Goal: Task Accomplishment & Management: Use online tool/utility

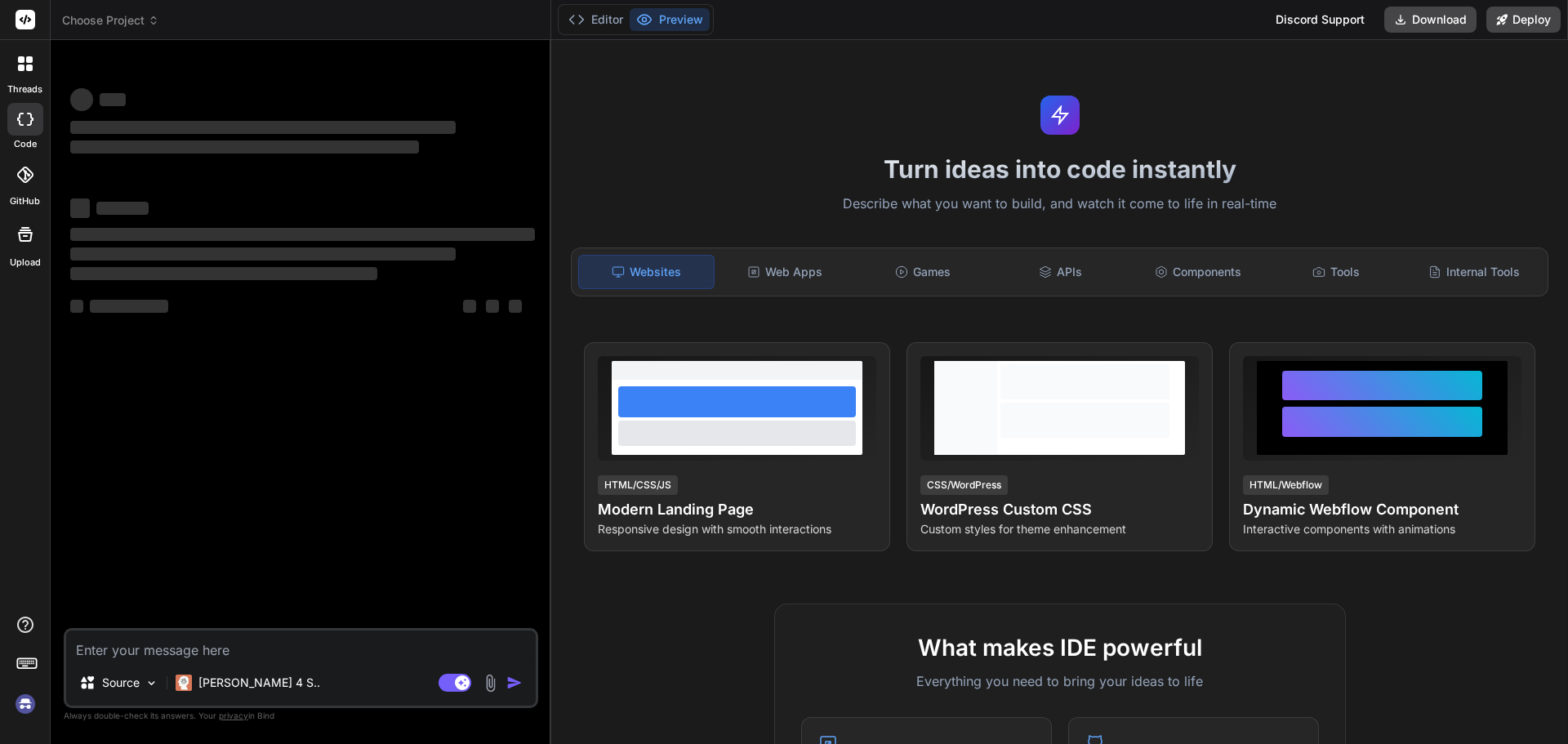
type textarea "x"
click at [164, 642] on textarea at bounding box center [300, 645] width 469 height 29
type textarea "<!DOCTYPE html> <html lang="en"> <head> <meta charset="UTF-8"> <meta name="view…"
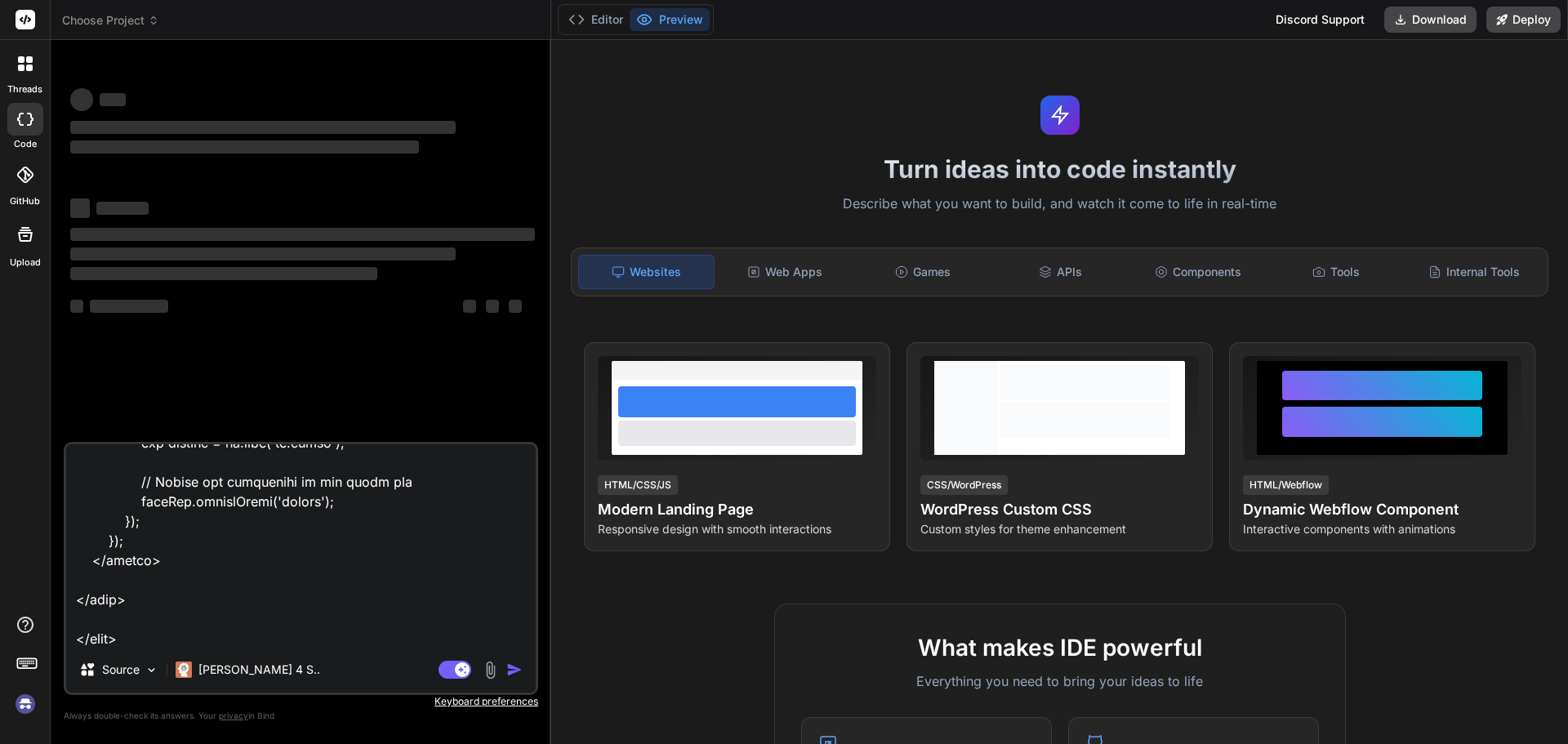
type textarea "x"
click at [232, 637] on textarea at bounding box center [300, 546] width 469 height 203
click at [209, 623] on textarea at bounding box center [300, 546] width 469 height 203
type textarea "<!DOCTYPE html> <html lang="en"> <head> <meta charset="UTF-8"> <meta name="view…"
type textarea "x"
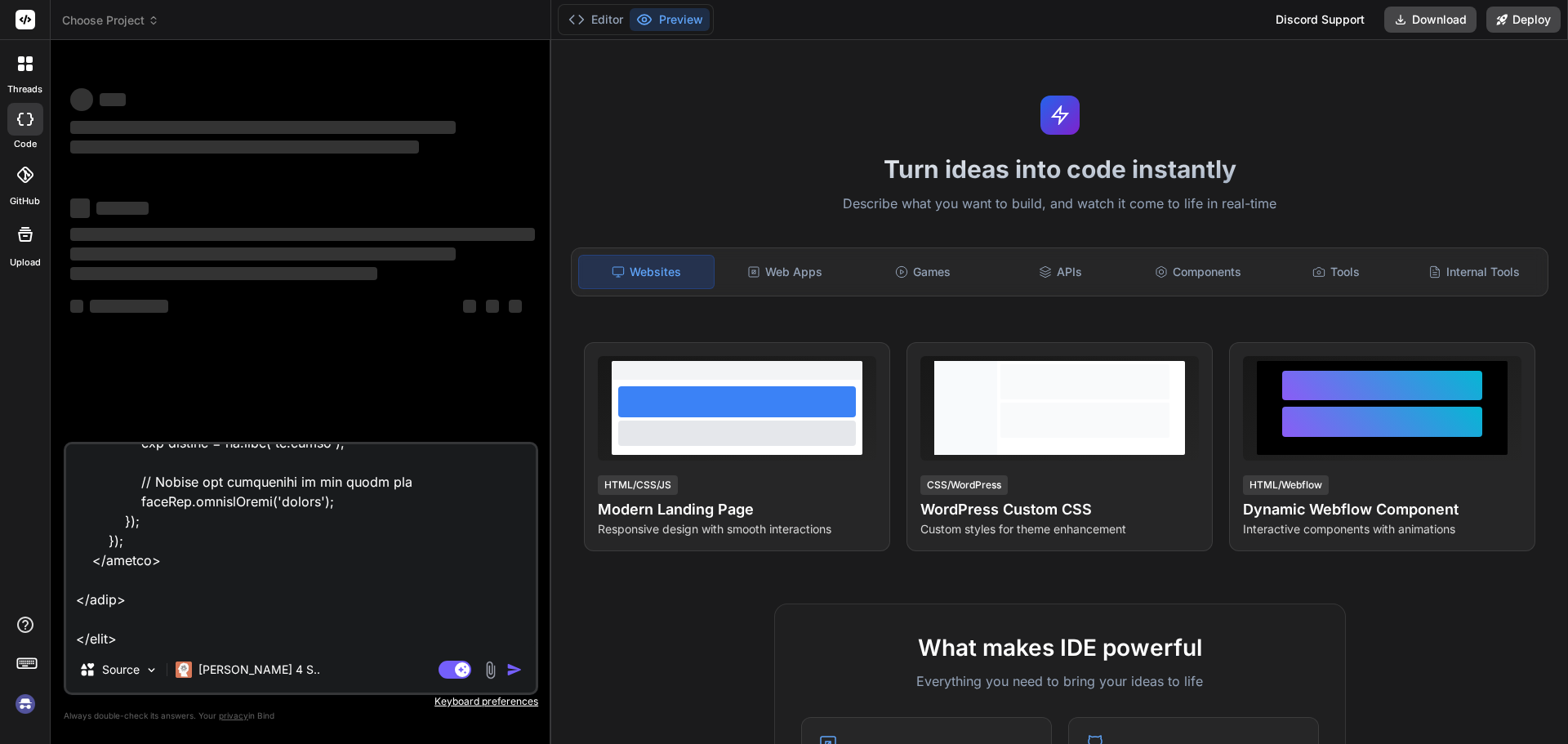
type textarea "<!DOCTYPE html> <html lang="en"> <head> <meta charset="UTF-8"> <meta name="view…"
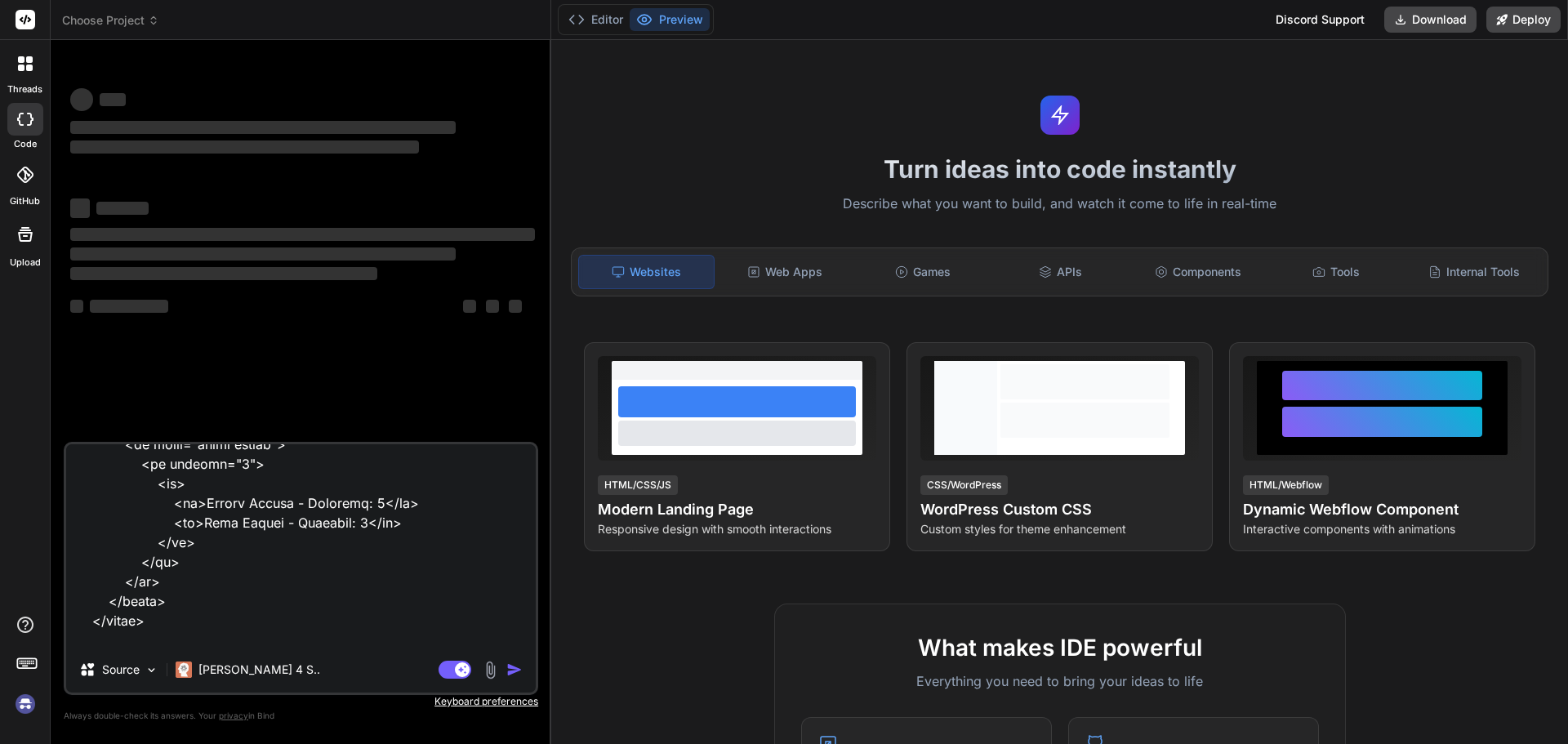
scroll to position [2081, 0]
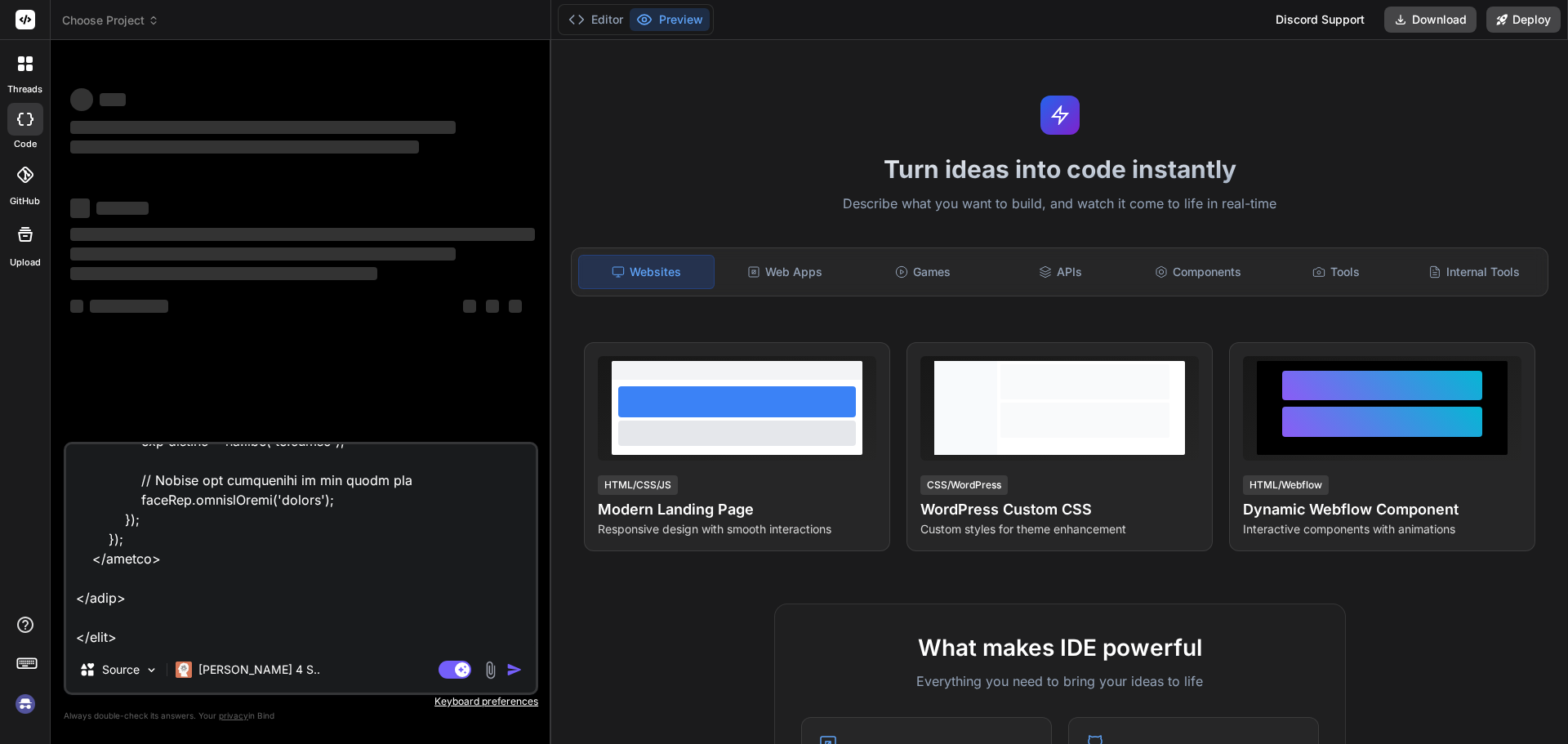
click at [376, 546] on textarea at bounding box center [300, 546] width 469 height 203
click at [505, 667] on div "Agent Mode. When this toggle is activated, AI automatically makes decisions, re…" at bounding box center [482, 670] width 94 height 19
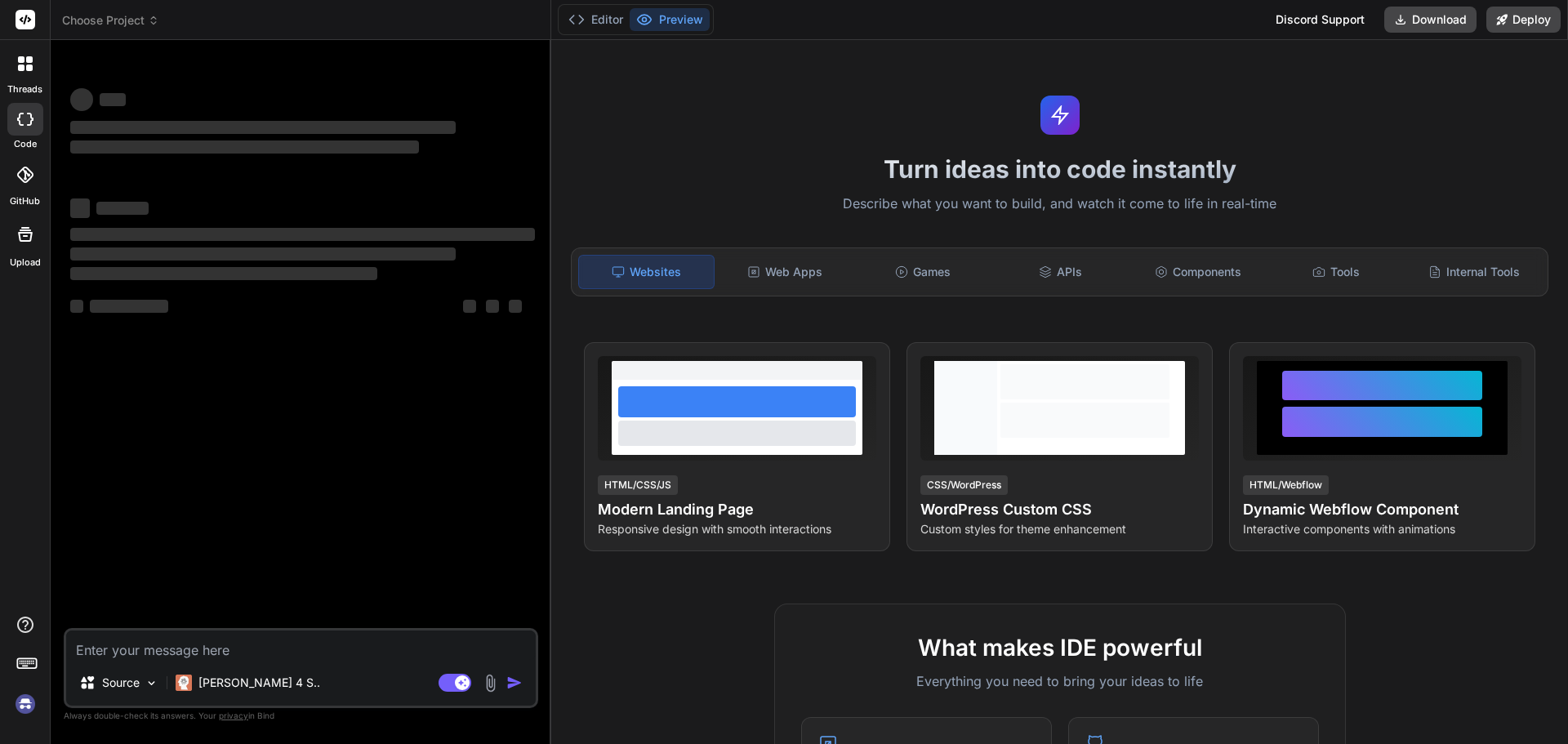
click at [294, 656] on textarea at bounding box center [300, 645] width 469 height 29
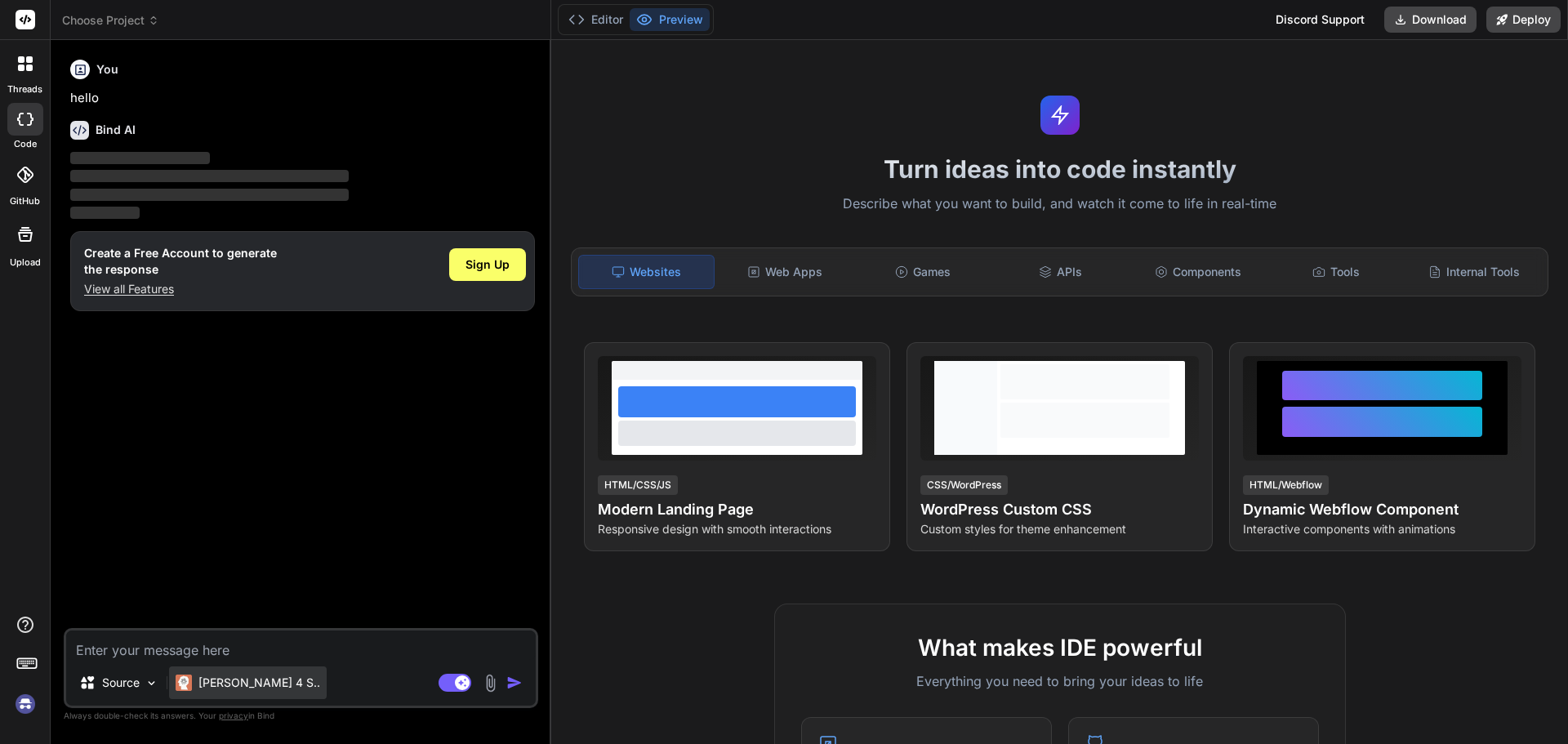
click at [202, 690] on p "[PERSON_NAME] 4 S.." at bounding box center [259, 683] width 121 height 17
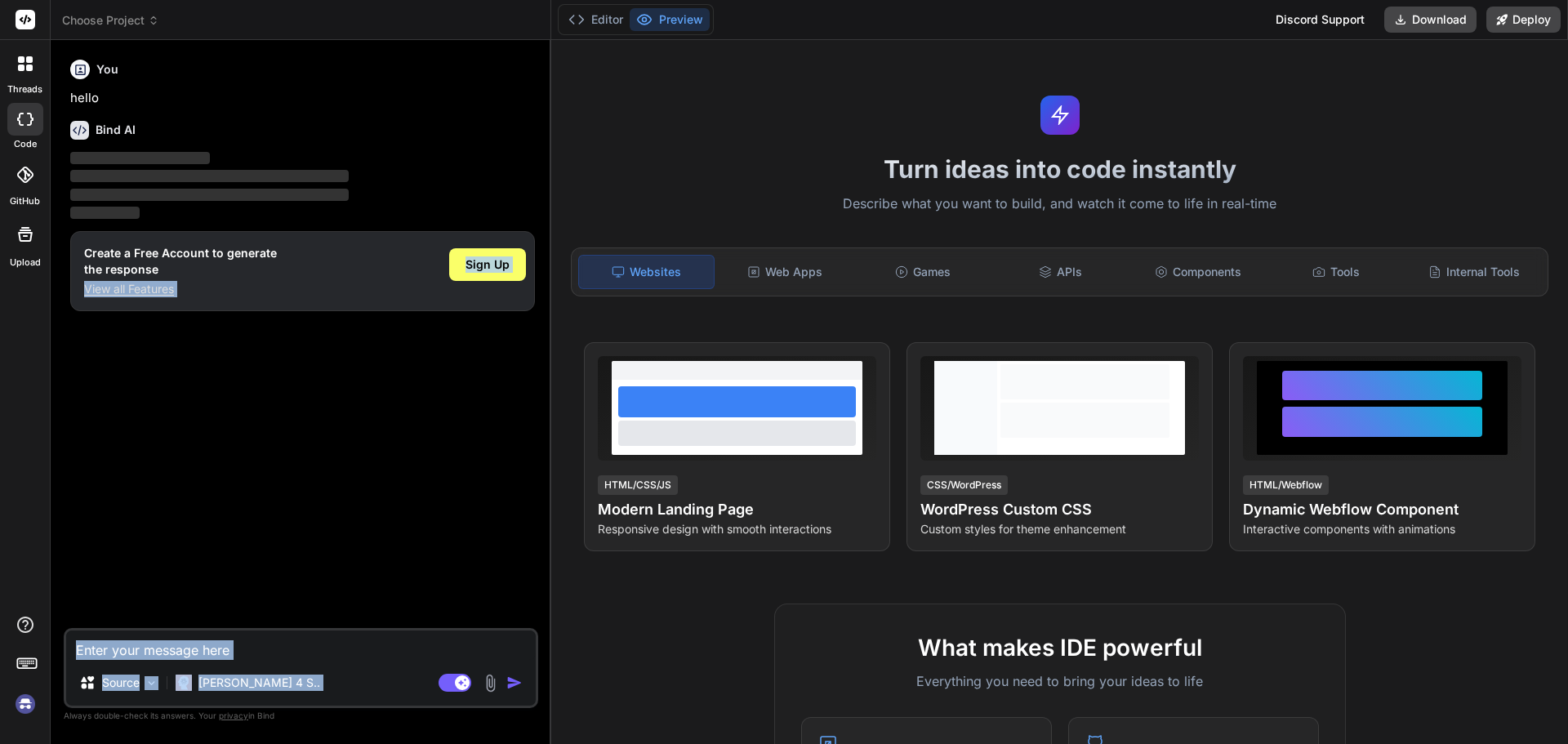
drag, startPoint x: 202, startPoint y: 690, endPoint x: 341, endPoint y: 426, distance: 298.4
click at [341, 426] on div "You hello Bind AI ‌ ‌ ‌ ‌ Create a Free Account to generate the response View a…" at bounding box center [300, 398] width 474 height 690
click at [397, 336] on div "You hello Bind AI ‌ ‌ ‌ ‌ Create a Free Account to generate the response View a…" at bounding box center [302, 340] width 471 height 575
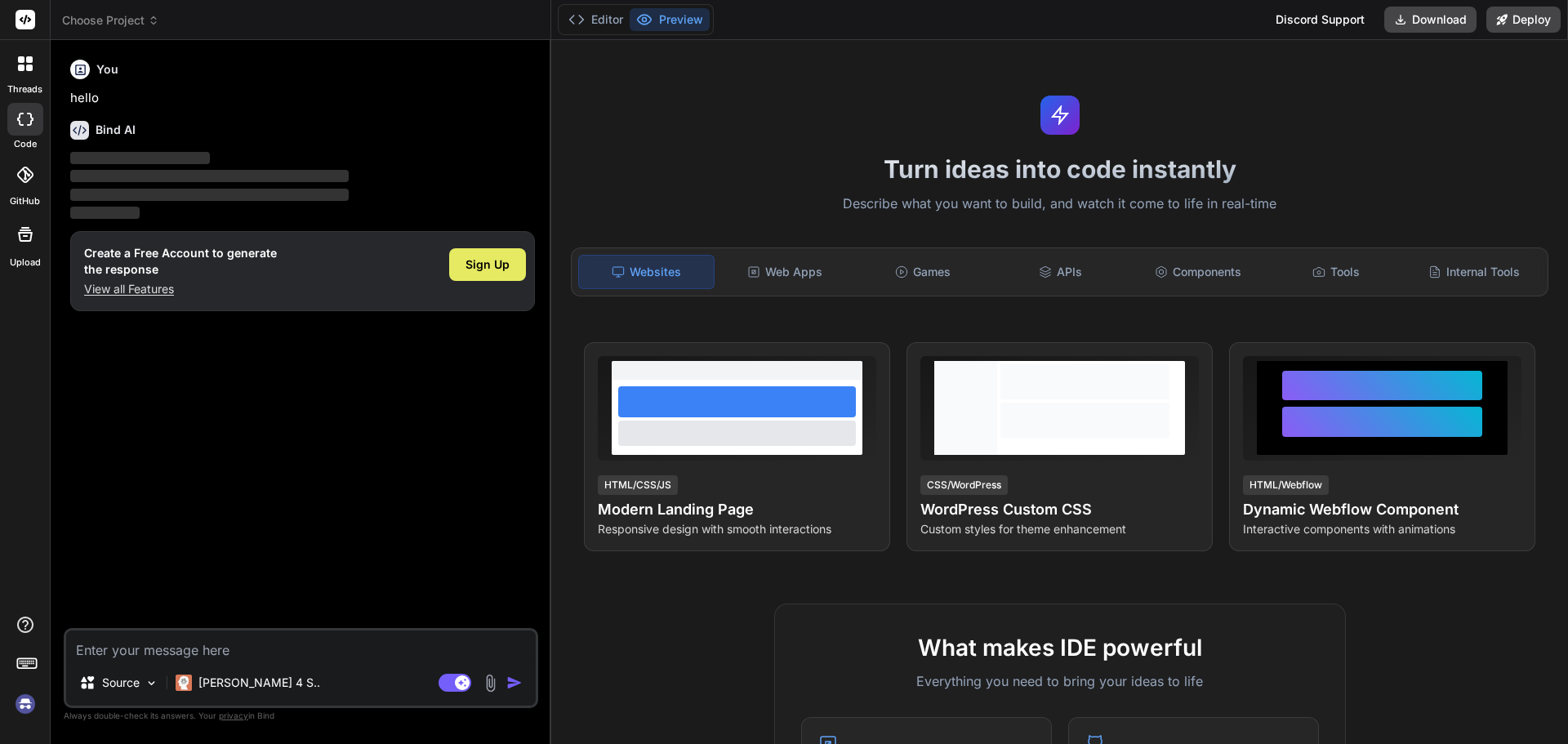
click at [484, 267] on span "Sign Up" at bounding box center [487, 265] width 44 height 17
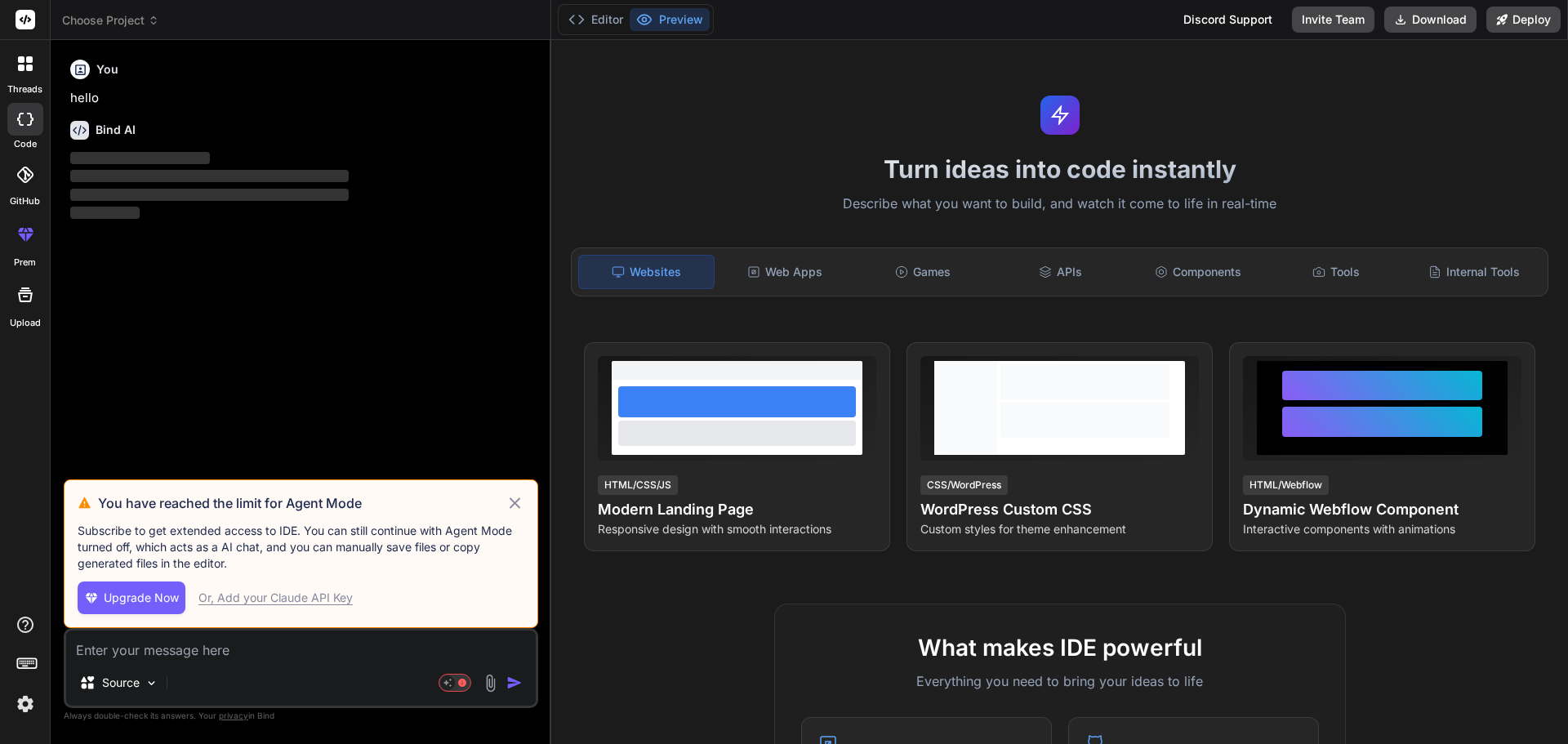
click at [520, 497] on icon at bounding box center [515, 503] width 18 height 19
type textarea "x"
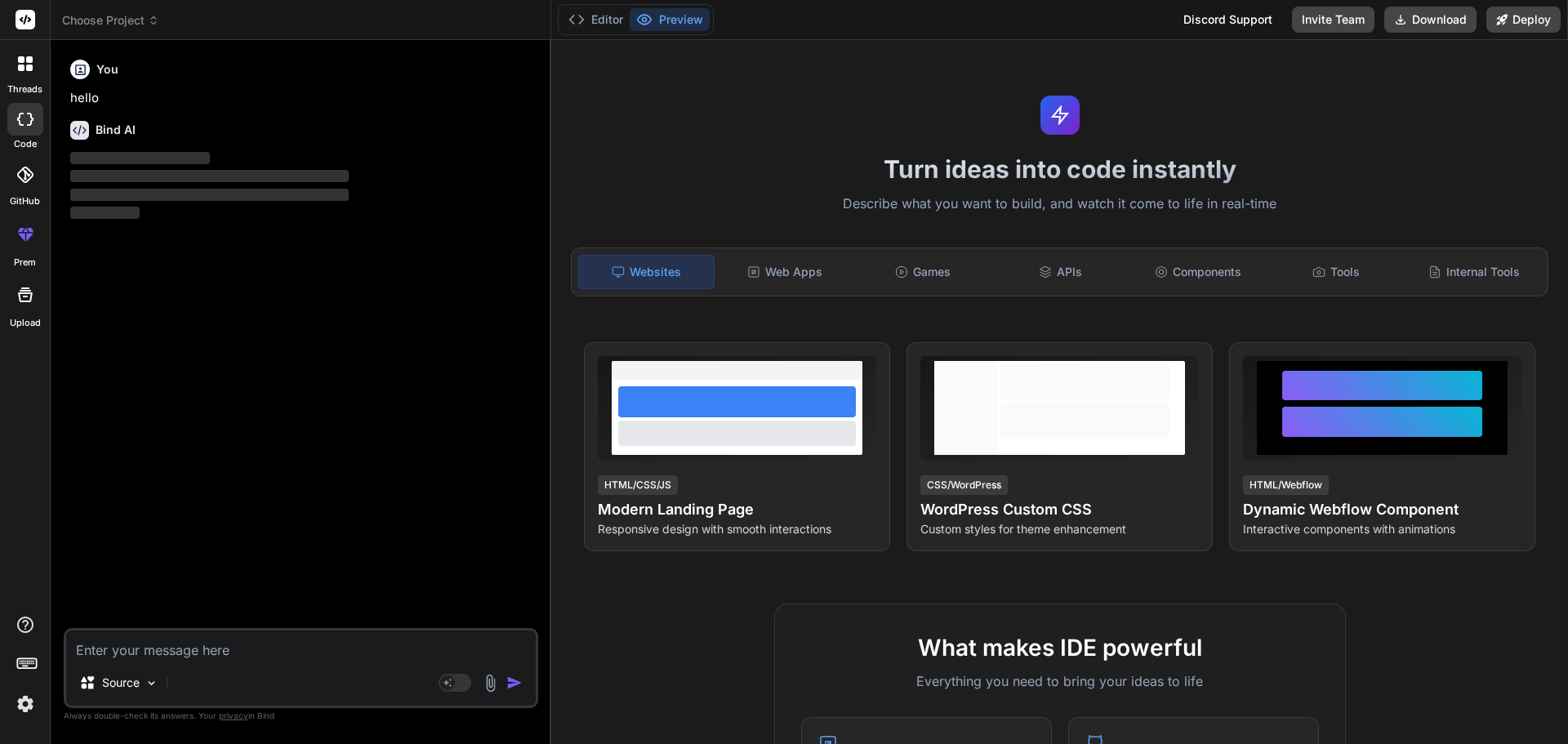
click at [168, 654] on textarea at bounding box center [300, 645] width 469 height 29
paste textarea "<!DOCTYPE html> <html lang="en"> <head> <meta charset="UTF-8"> <meta name="view…"
type textarea "<!DOCTYPE html> <html lang="en"> <head> <meta charset="UTF-8"> <meta name="view…"
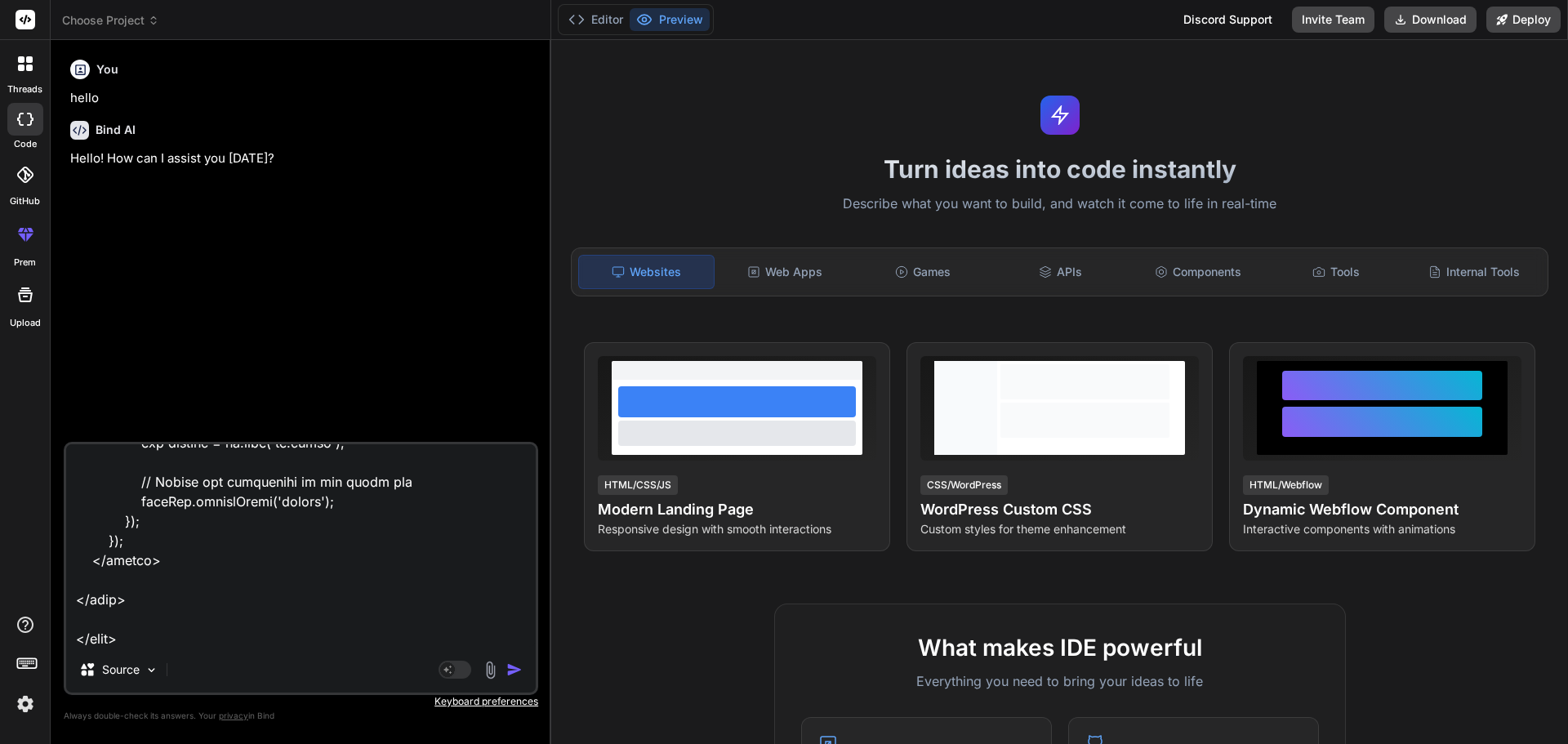
scroll to position [1999, 0]
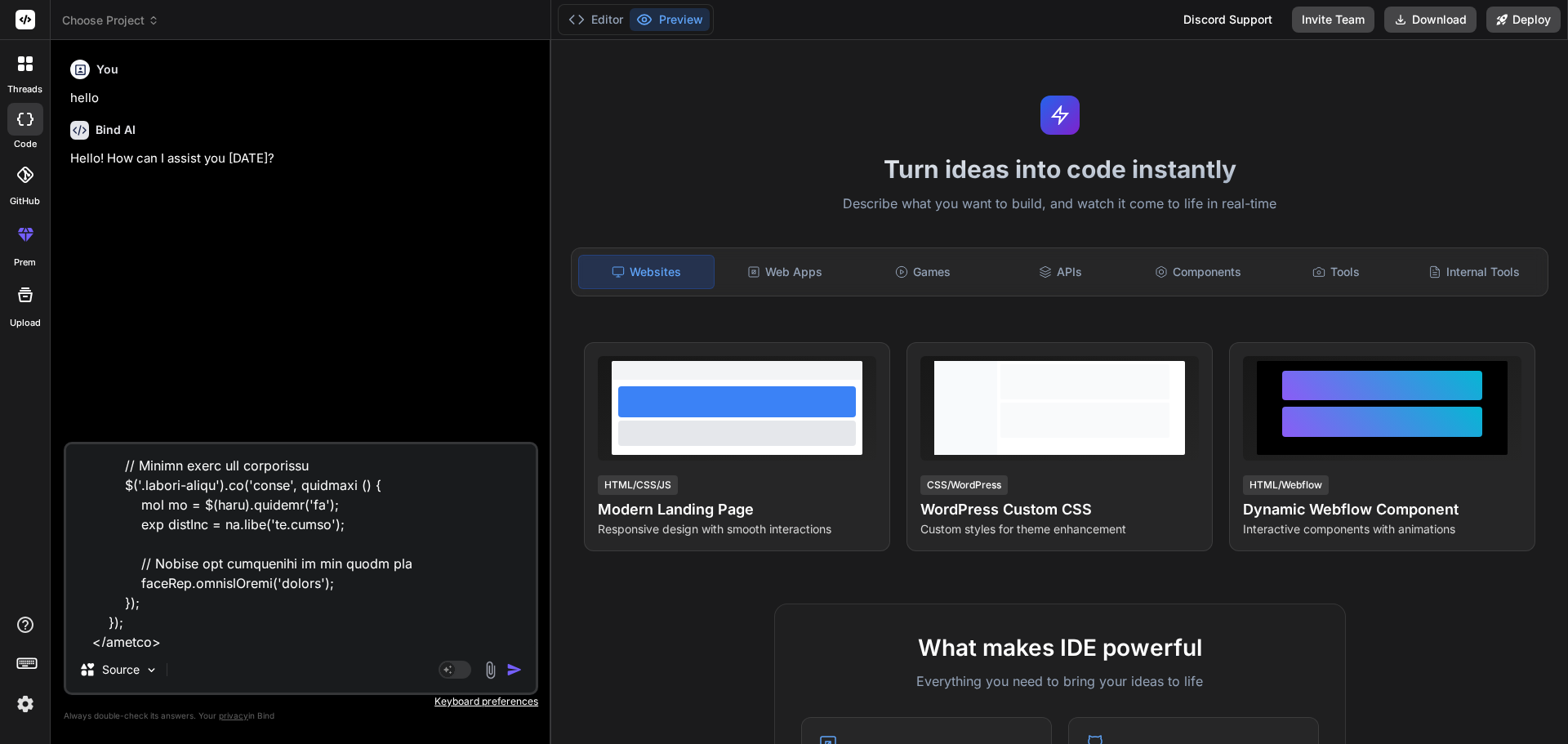
type textarea "x"
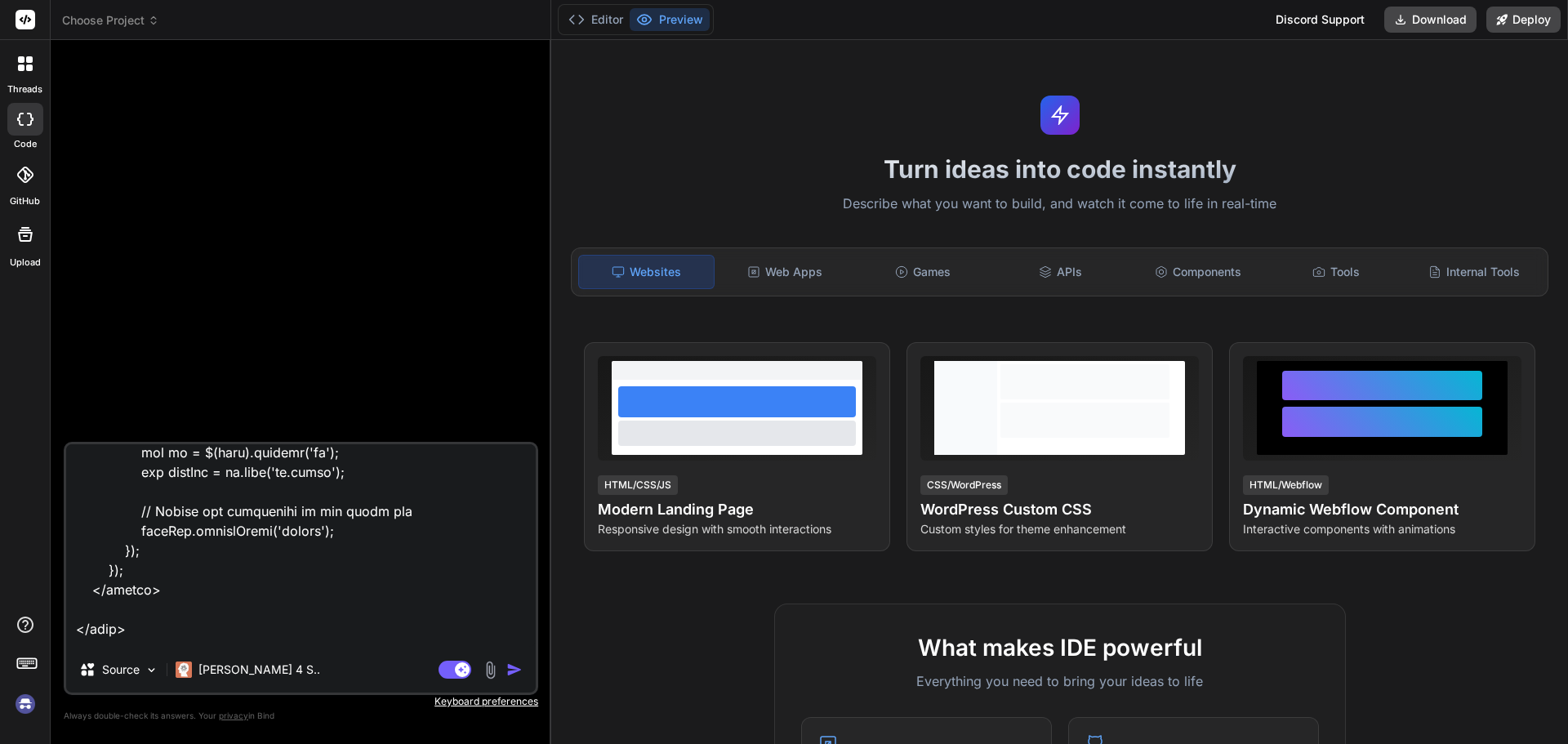
scroll to position [2081, 0]
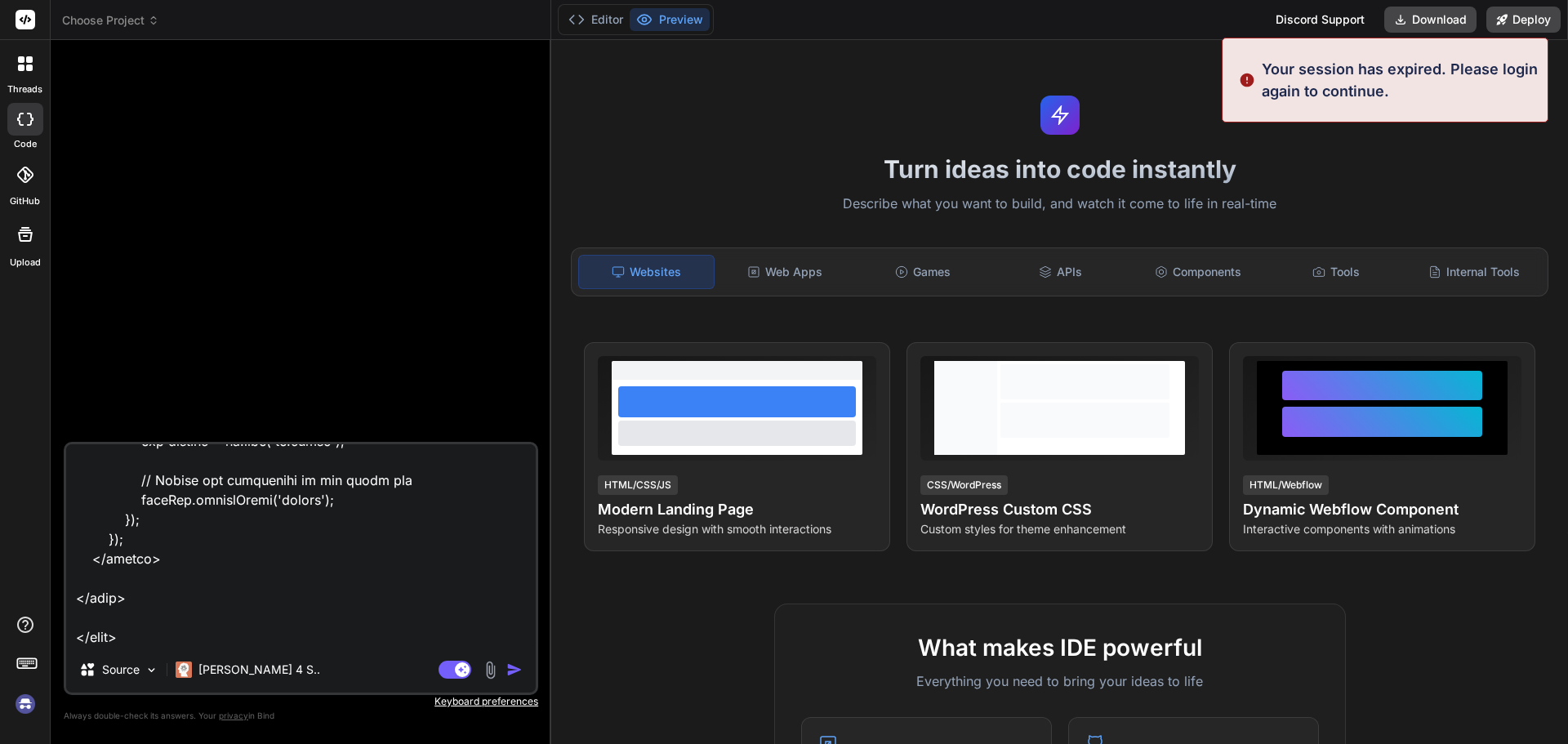
type textarea "<!DOCTYPE html> <html lang="en"> <head> <meta charset="UTF-8"> <meta name="view…"
click at [507, 668] on img "button" at bounding box center [515, 670] width 17 height 17
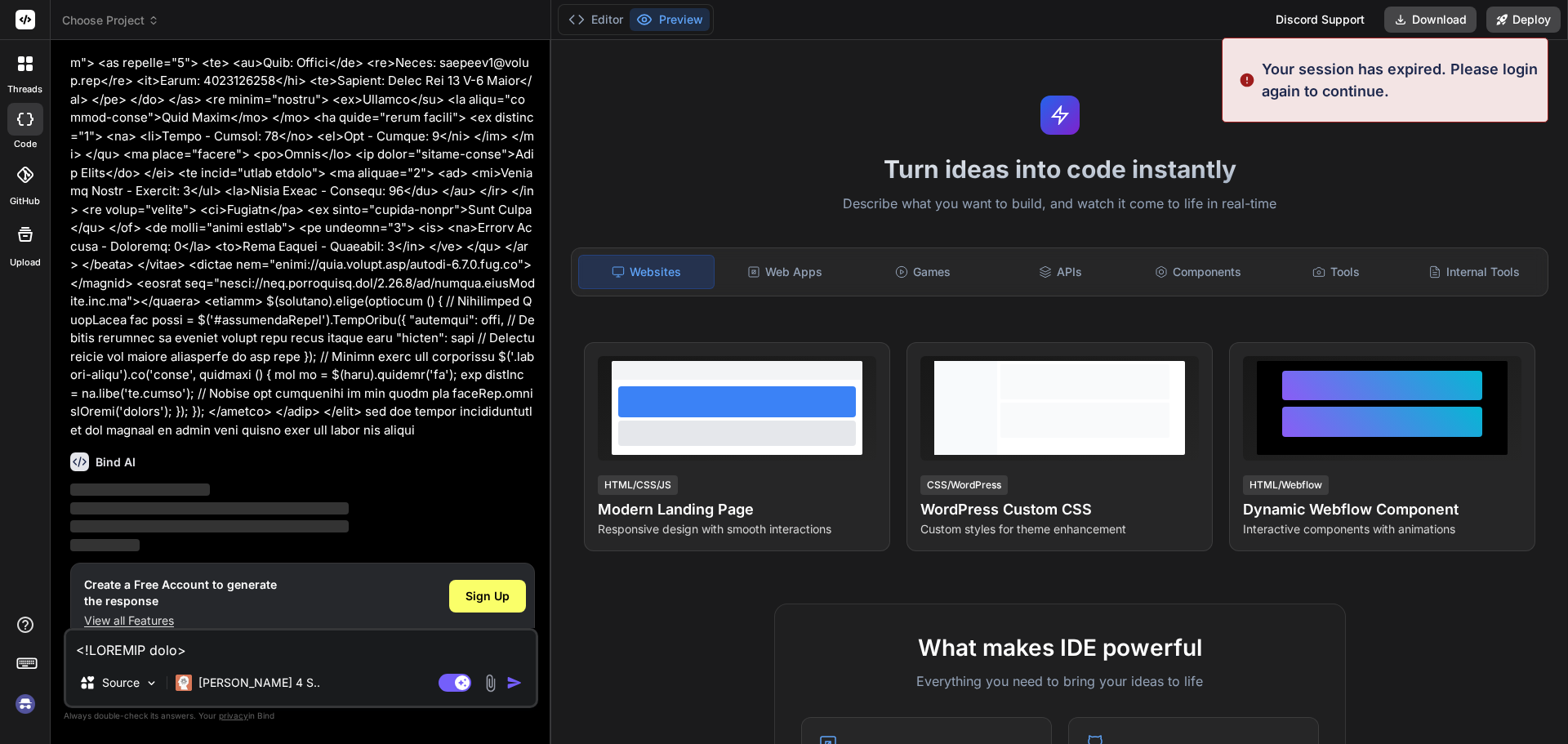
scroll to position [206, 0]
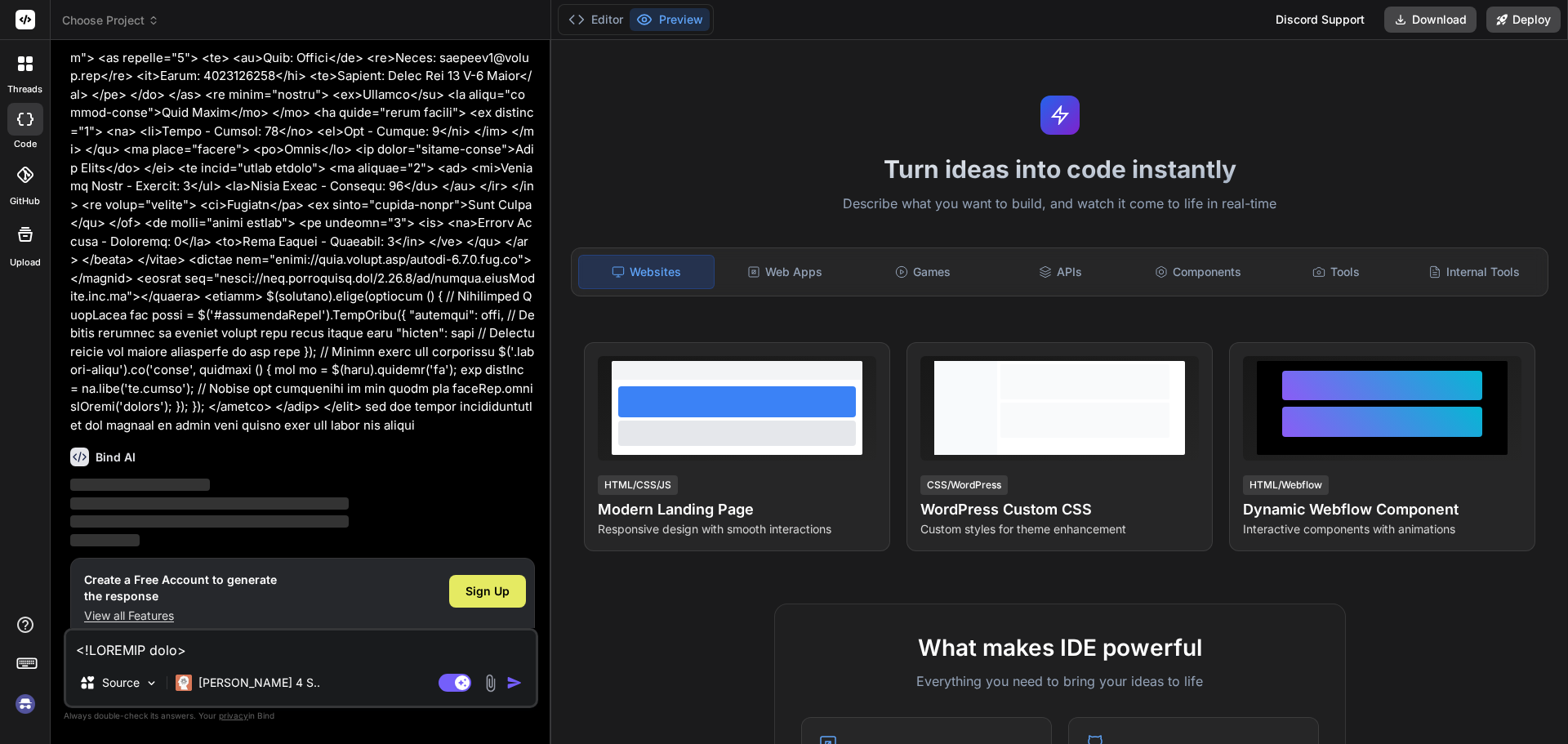
click at [489, 583] on span "Sign Up" at bounding box center [487, 592] width 44 height 17
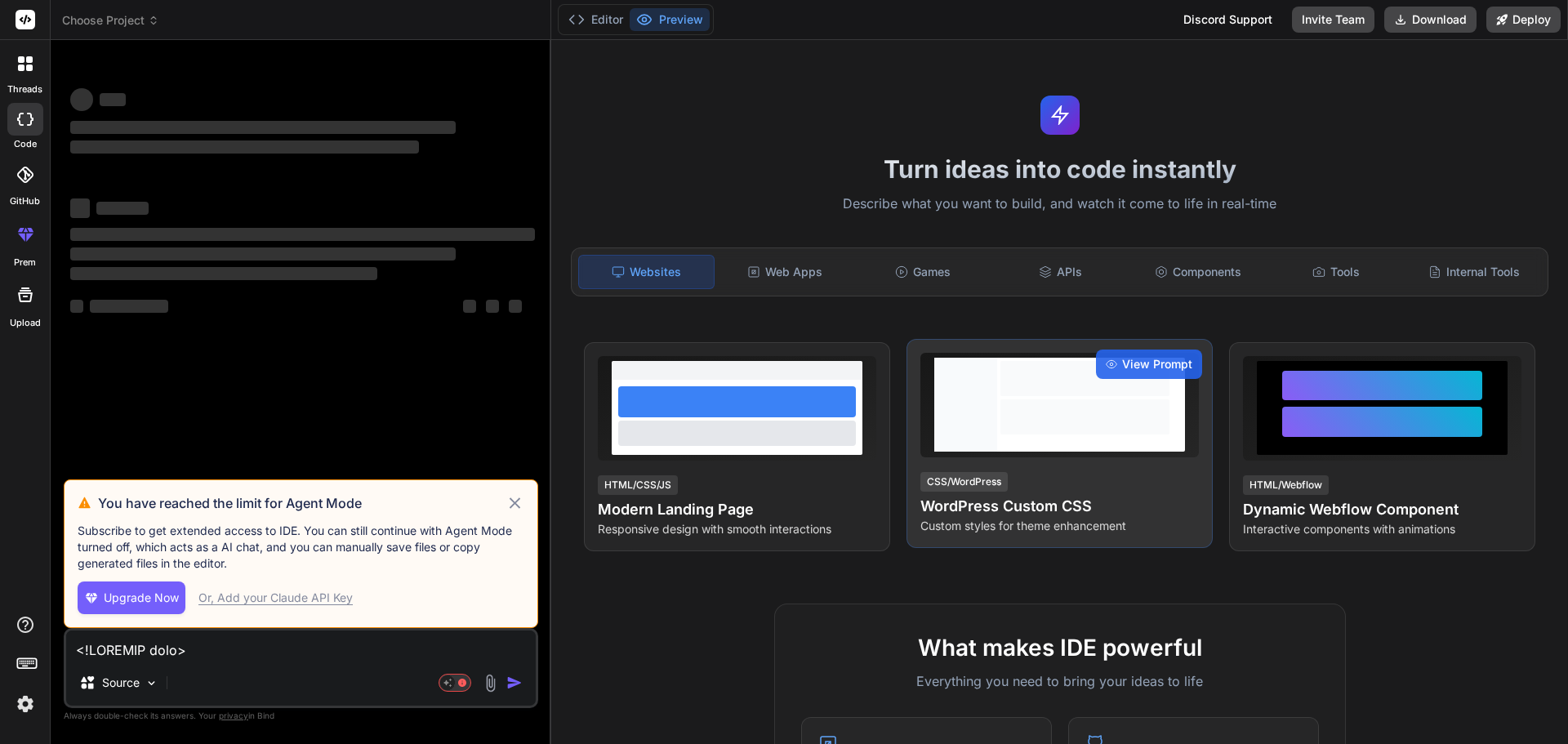
scroll to position [0, 0]
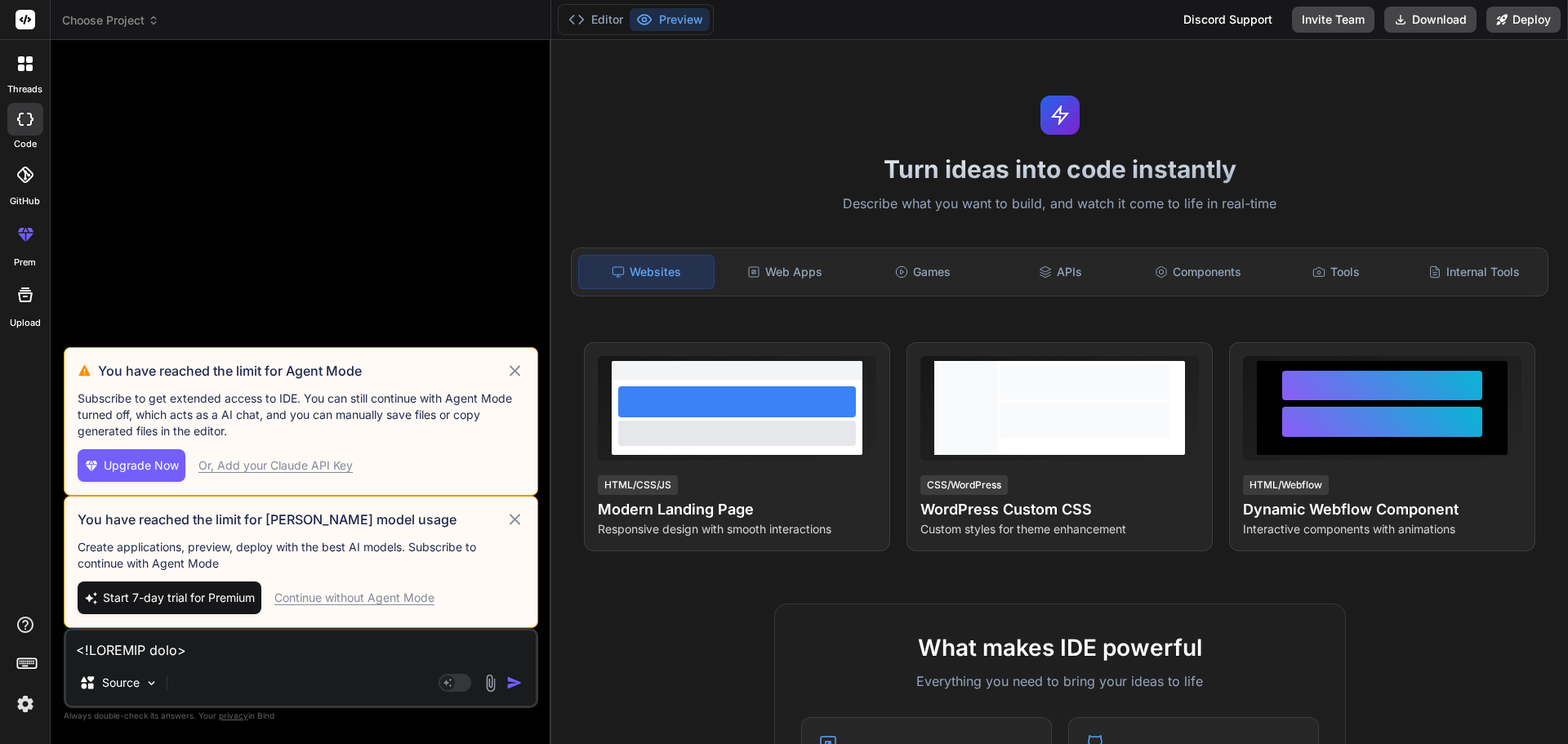
click at [328, 604] on div "Continue without Agent Mode" at bounding box center [354, 598] width 160 height 17
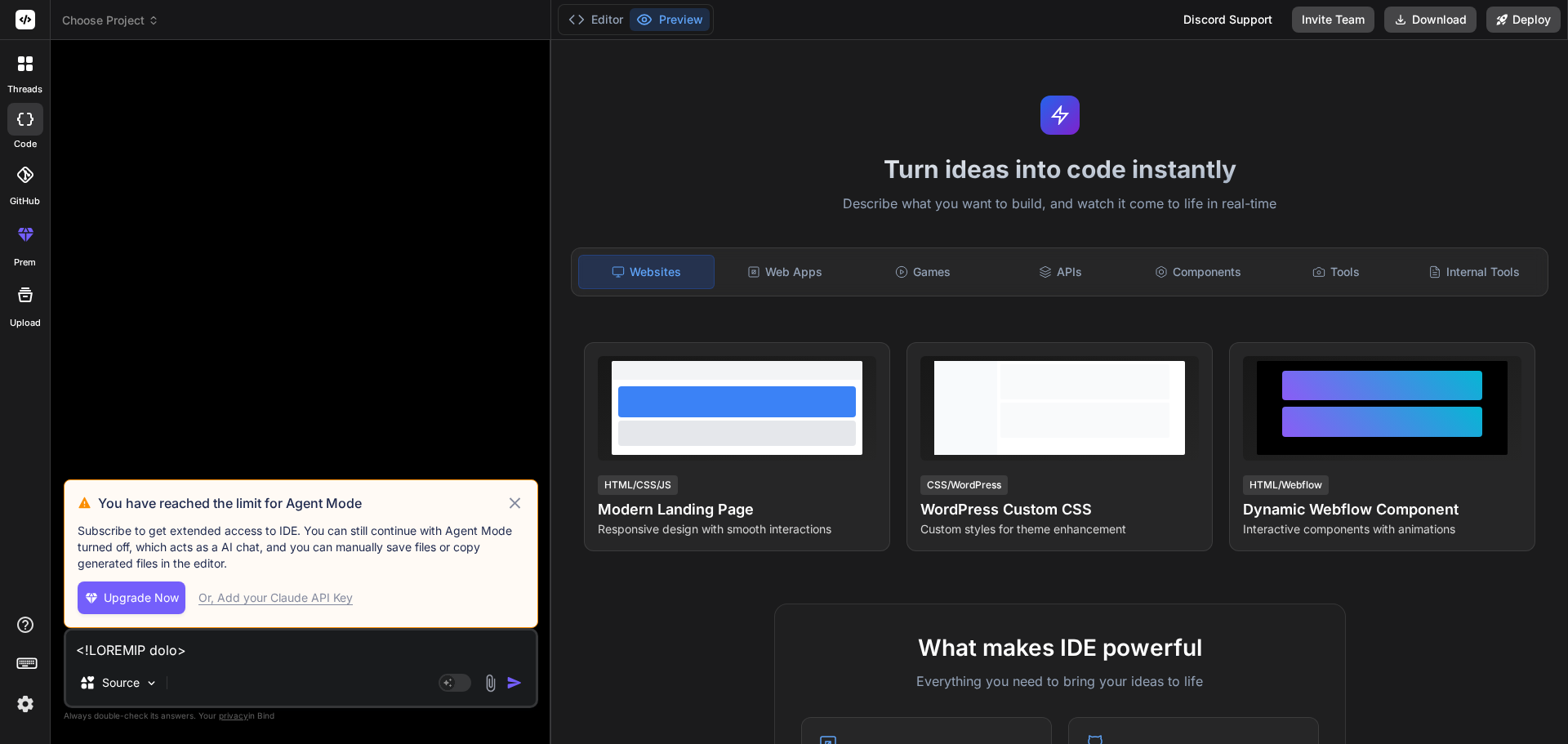
click at [514, 507] on icon at bounding box center [515, 503] width 18 height 19
type textarea "x"
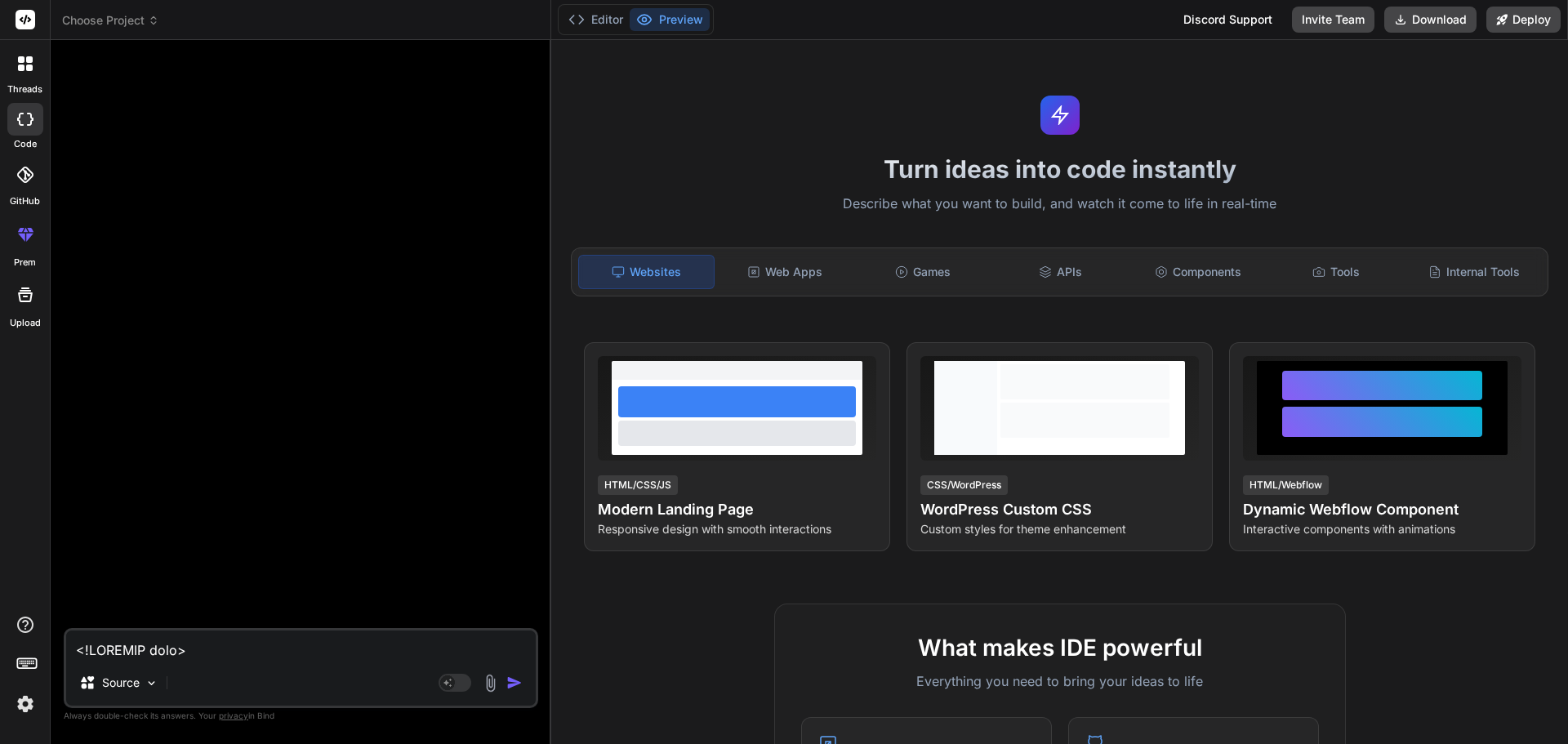
click at [292, 650] on textarea at bounding box center [300, 645] width 469 height 29
paste textarea "<!DOCTYPE html> <html lang="en"> <head> <meta charset="UTF-8"> <meta name="view…"
type textarea "<!DOCTYPE html> <html lang="en"> <head> <meta charset="UTF-8"> <meta name="view…"
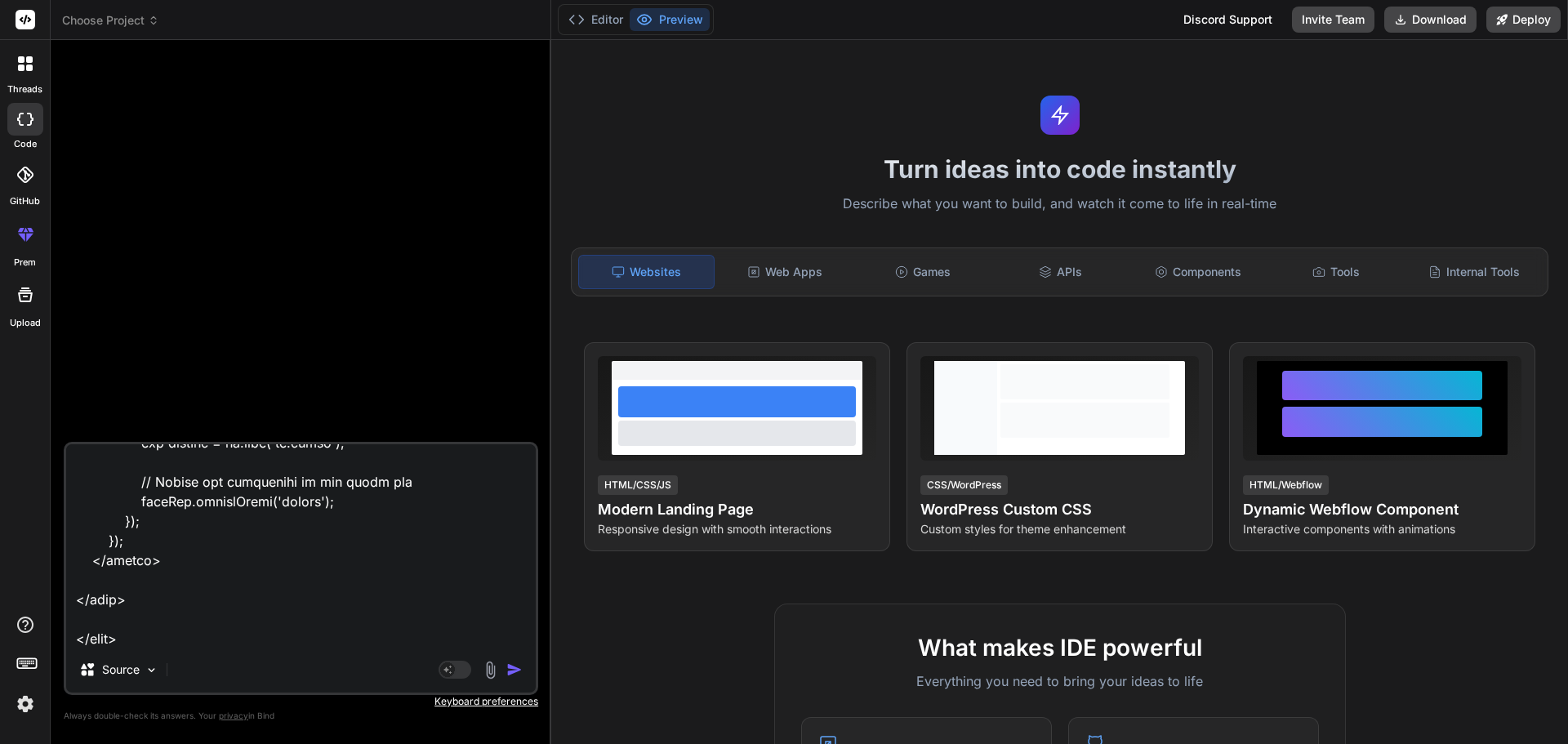
type textarea "x"
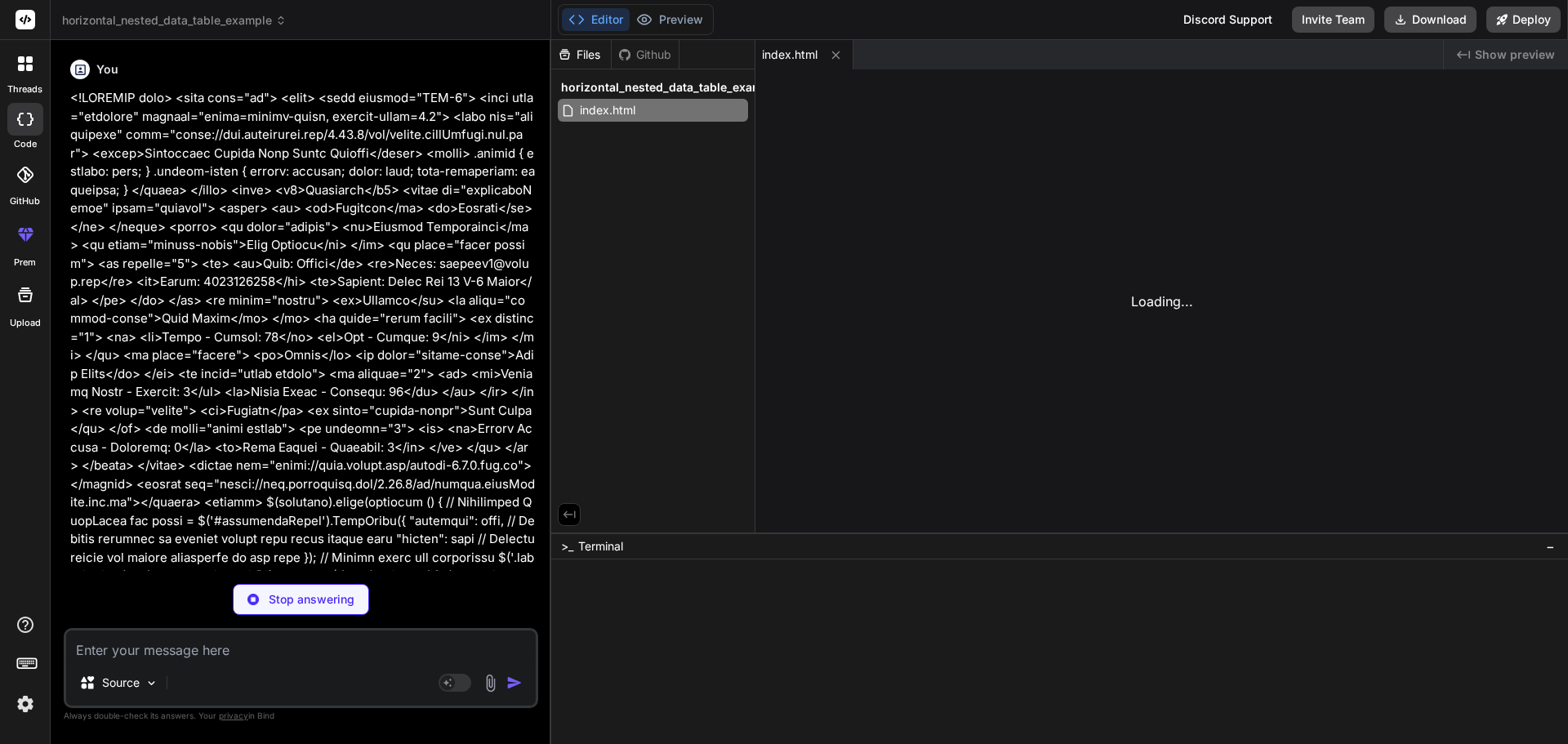
type textarea "x"
type textarea "1.1" } }"
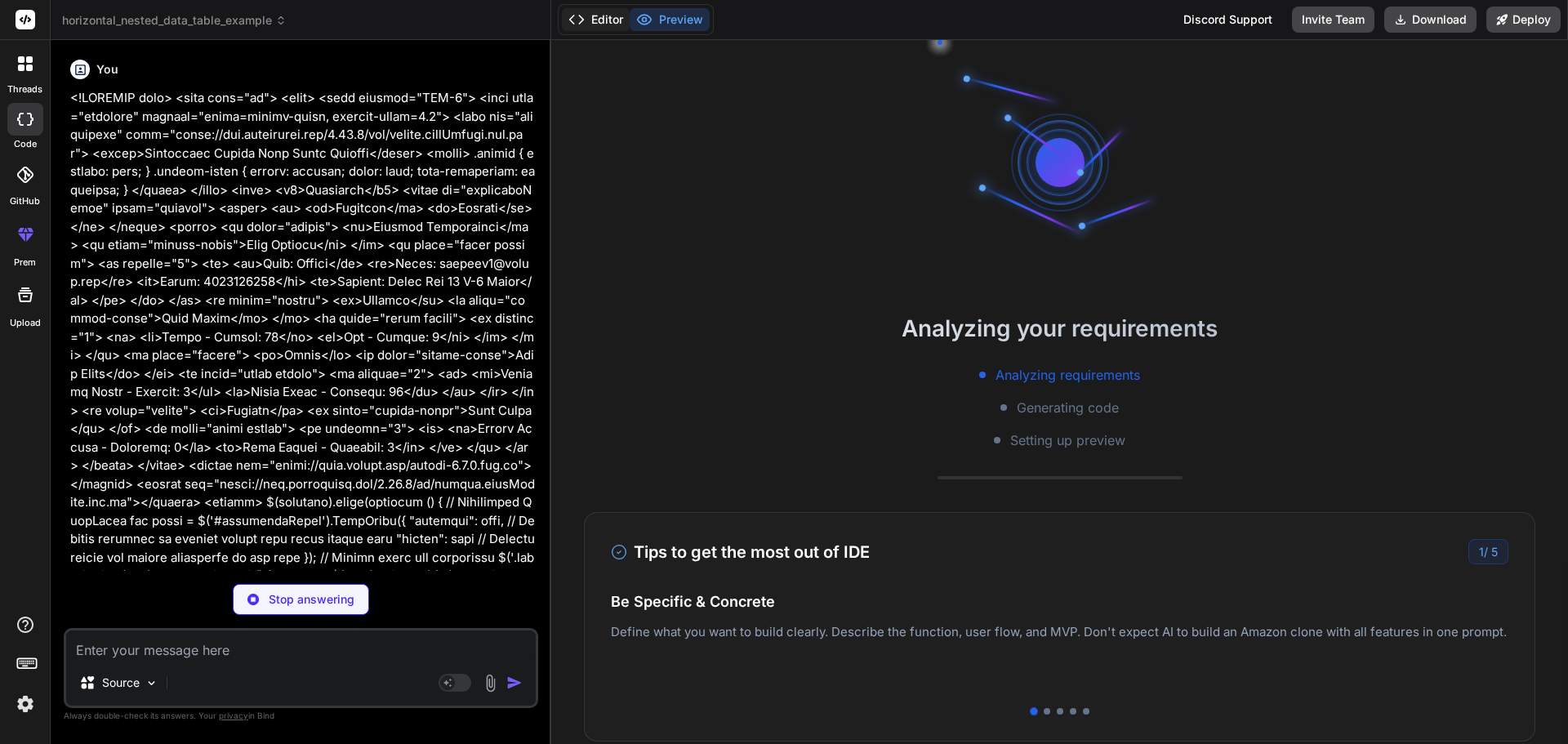
type textarea "x"
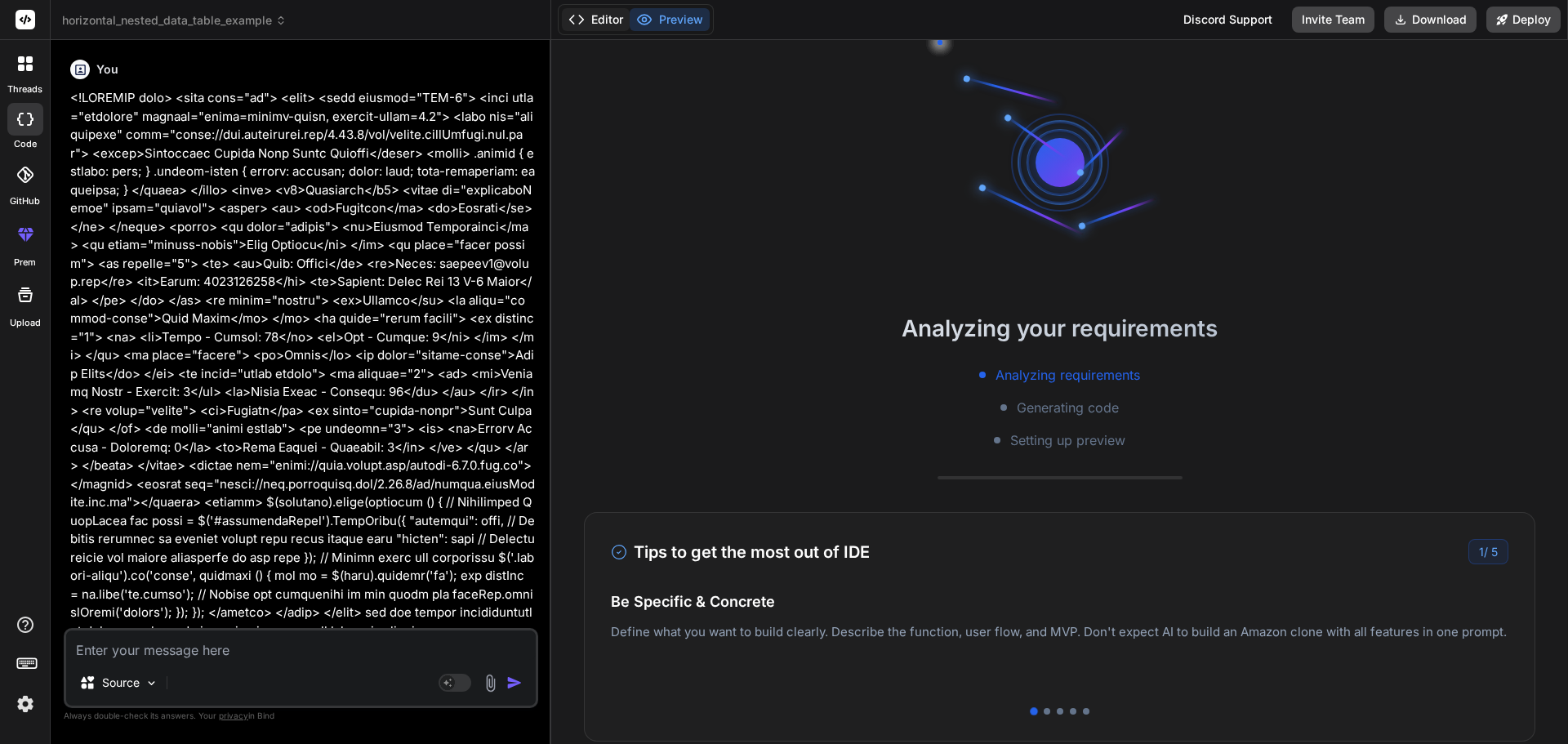
type textarea "{ "name": "horizontal-nested-data-table", "scripts": { "dev": "http-server -p 3…"
type textarea "x"
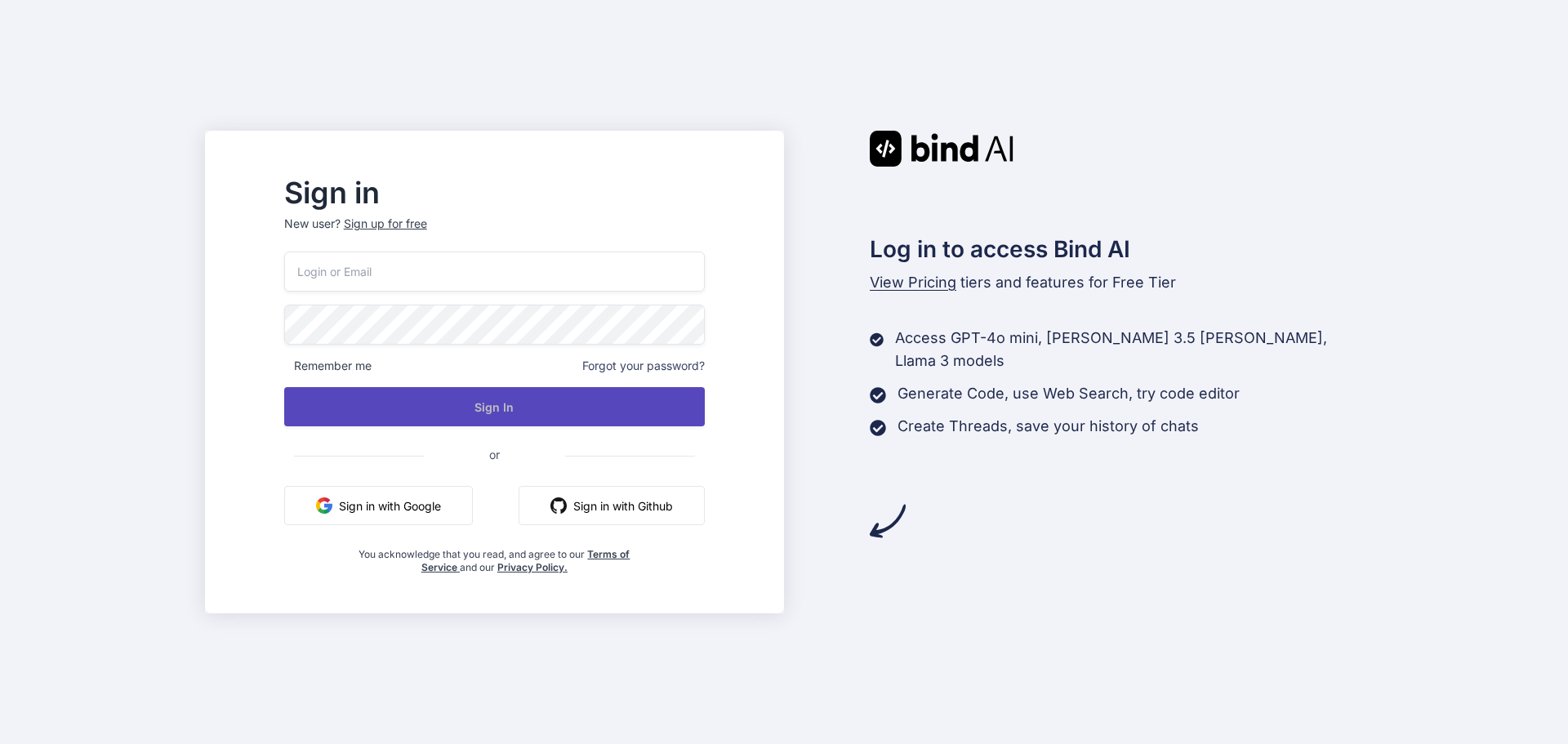
click at [542, 403] on button "Sign In" at bounding box center [494, 407] width 421 height 39
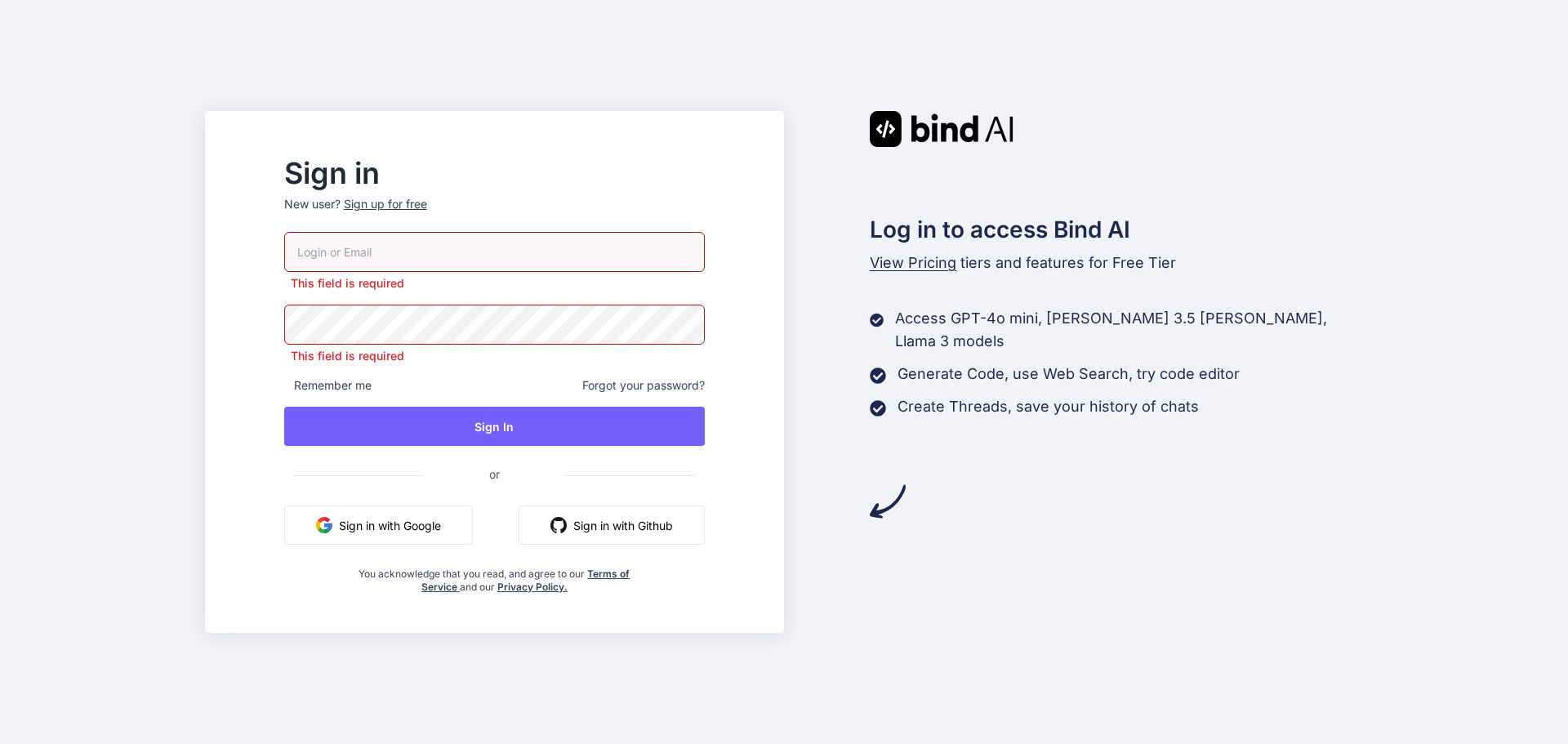
click at [497, 249] on input "email" at bounding box center [494, 252] width 421 height 40
type input "prutreratellou-9496@yopmail.com"
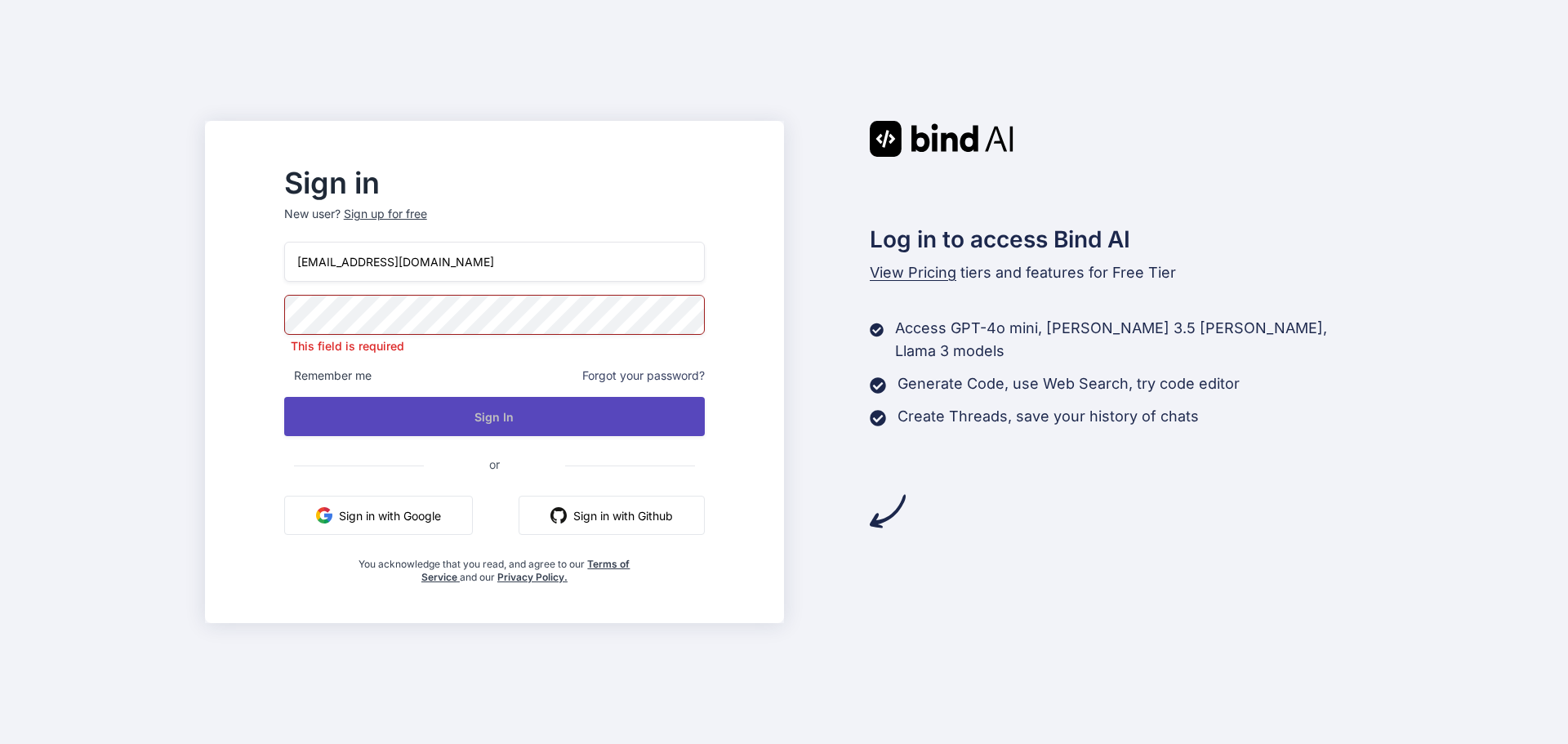
click at [472, 418] on button "Sign In" at bounding box center [494, 416] width 421 height 39
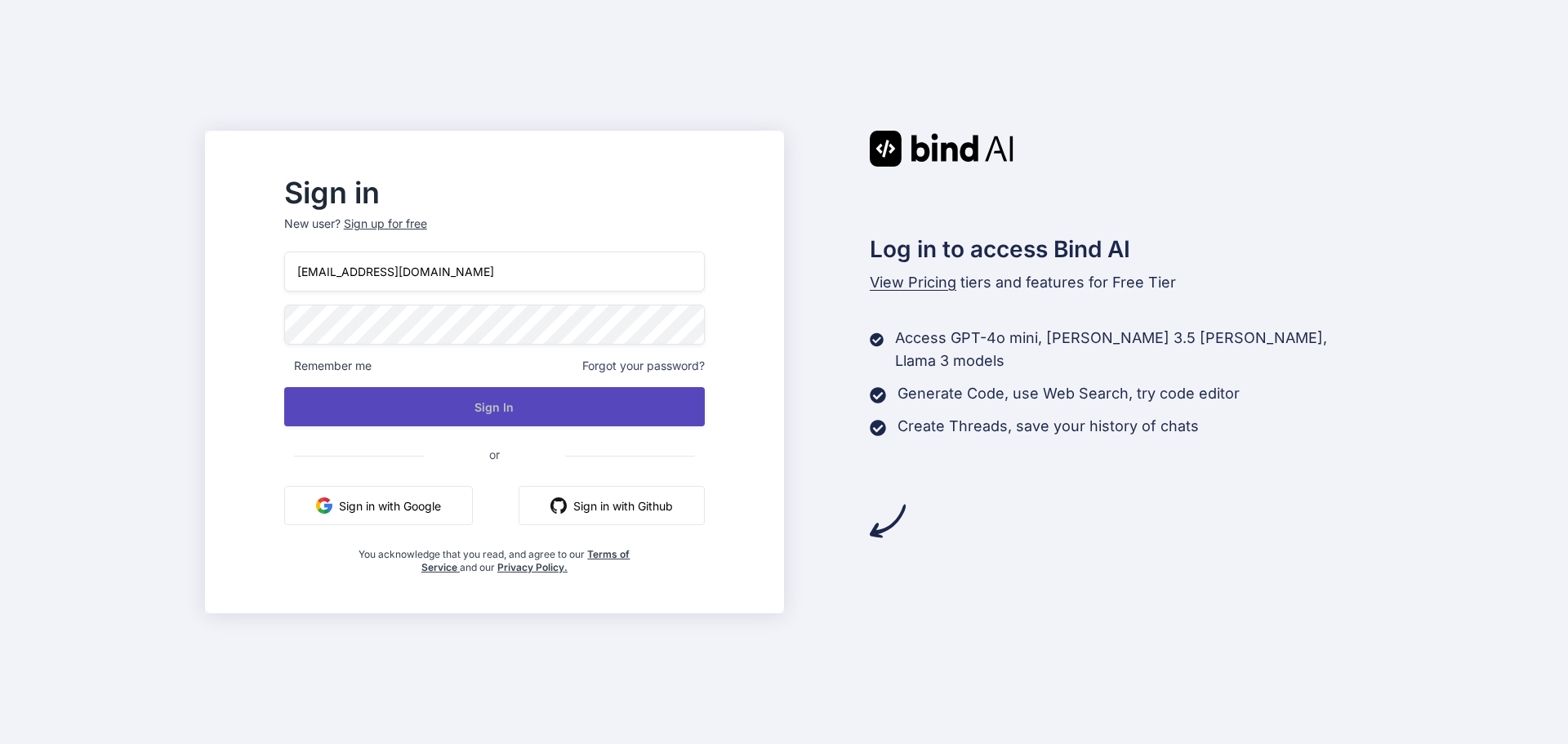
click at [477, 418] on button "Sign In" at bounding box center [494, 407] width 421 height 39
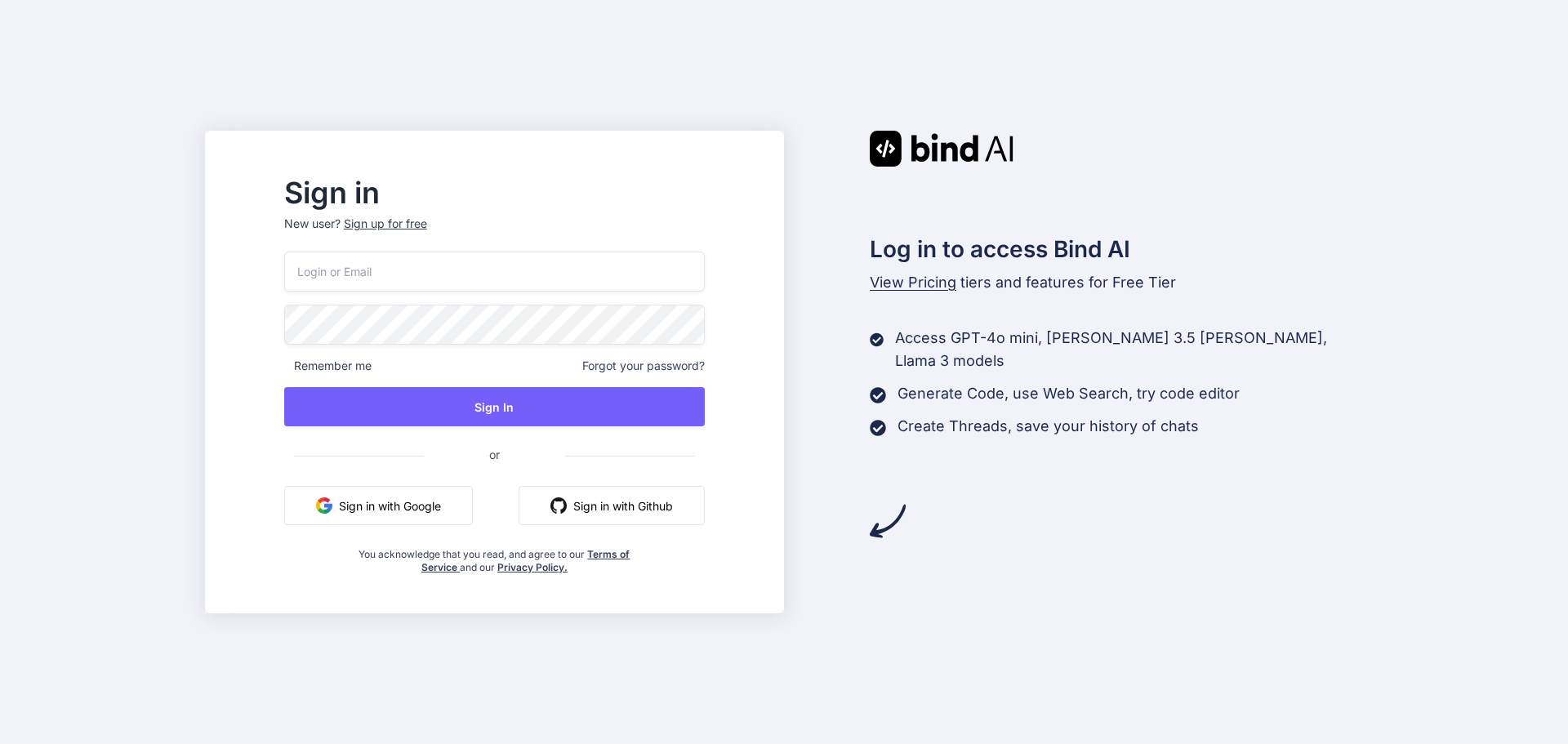
click at [556, 250] on p "New user? Sign up for free" at bounding box center [494, 233] width 421 height 36
click at [541, 272] on input "email" at bounding box center [494, 272] width 421 height 40
type input "prutreratellou-9496@yopmail.com"
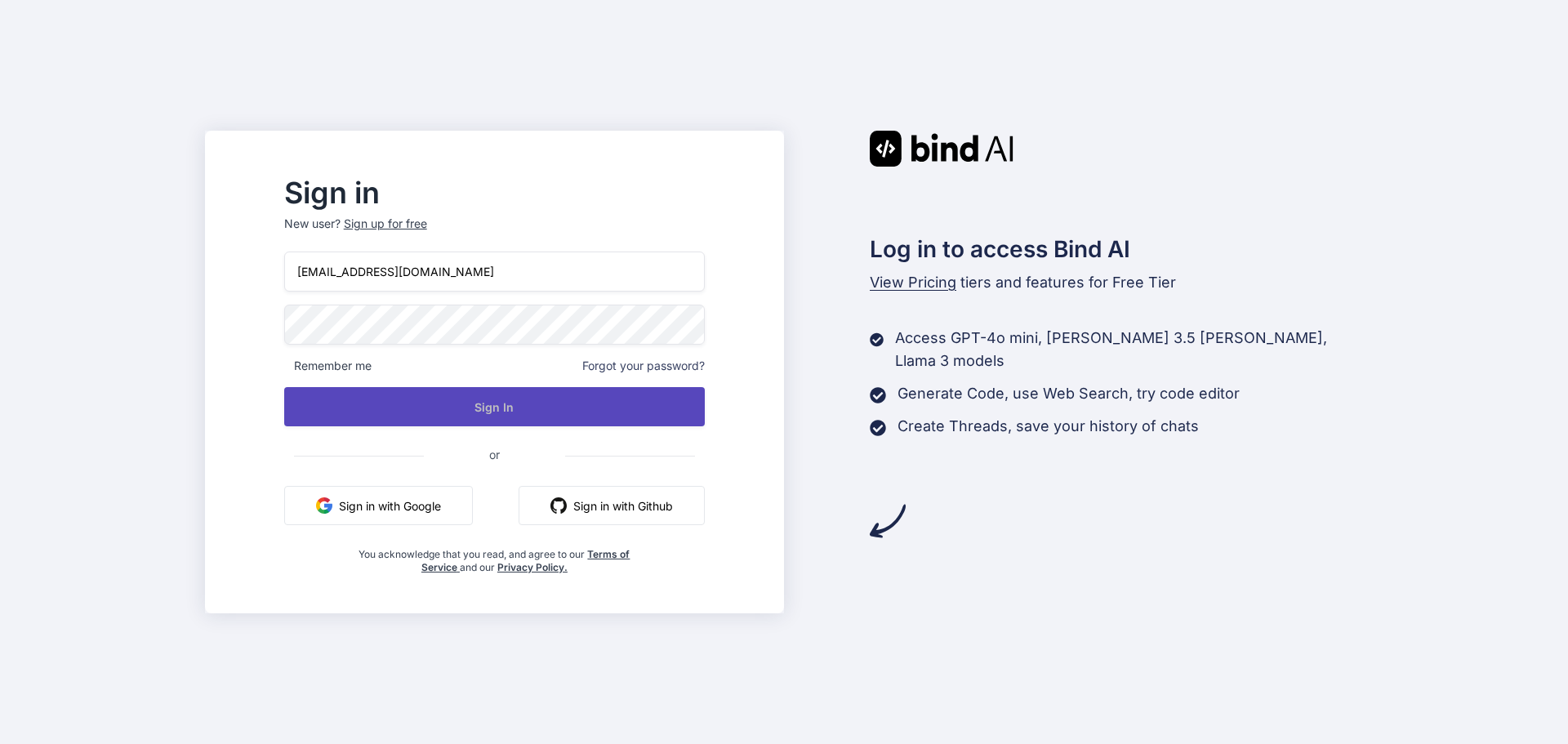
click at [520, 406] on button "Sign In" at bounding box center [494, 407] width 421 height 39
click at [511, 408] on button "Sign In" at bounding box center [494, 407] width 421 height 39
